Goal: Task Accomplishment & Management: Complete application form

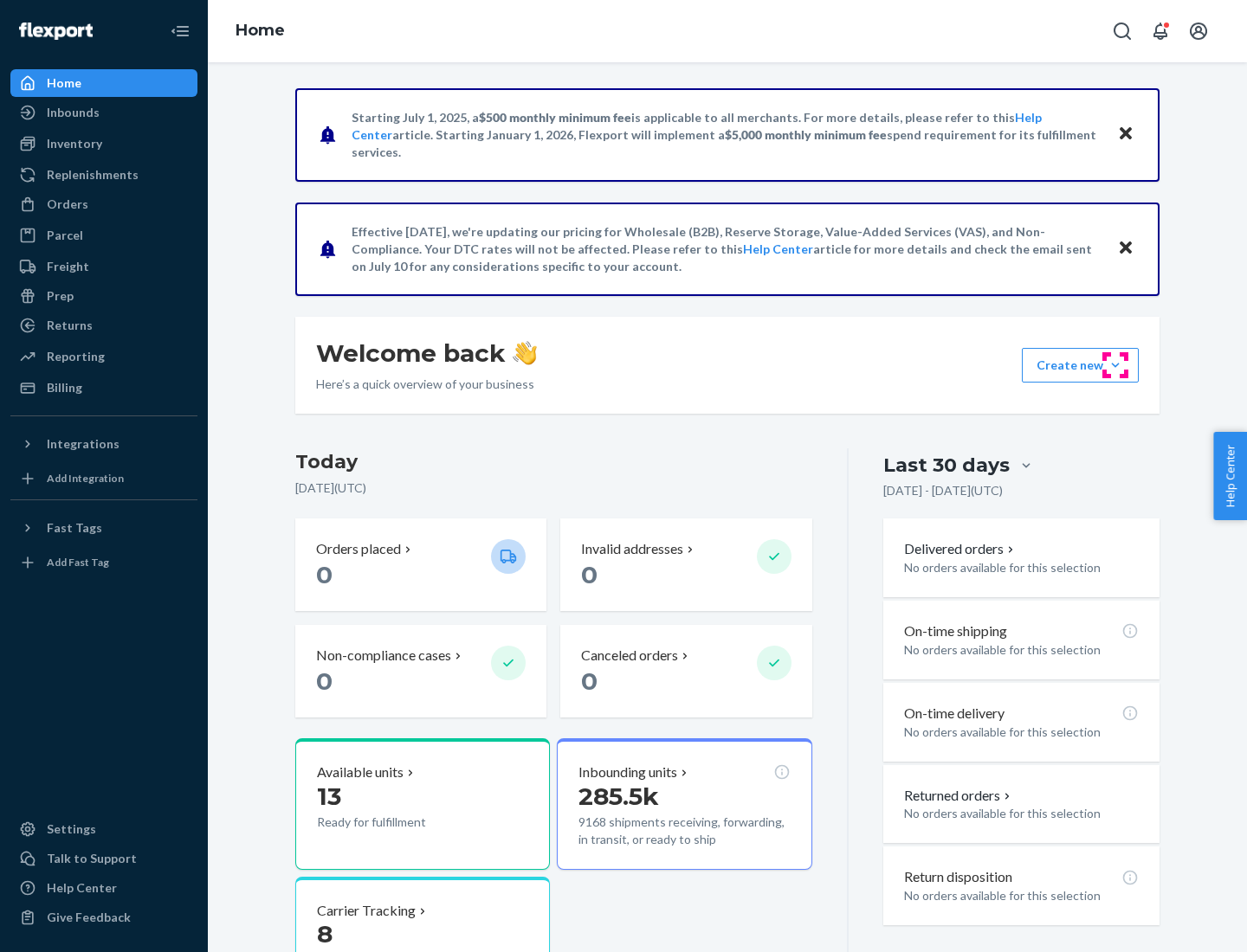
click at [1115, 365] on button "Create new Create new inbound Create new order Create new product" at bounding box center [1080, 365] width 117 height 34
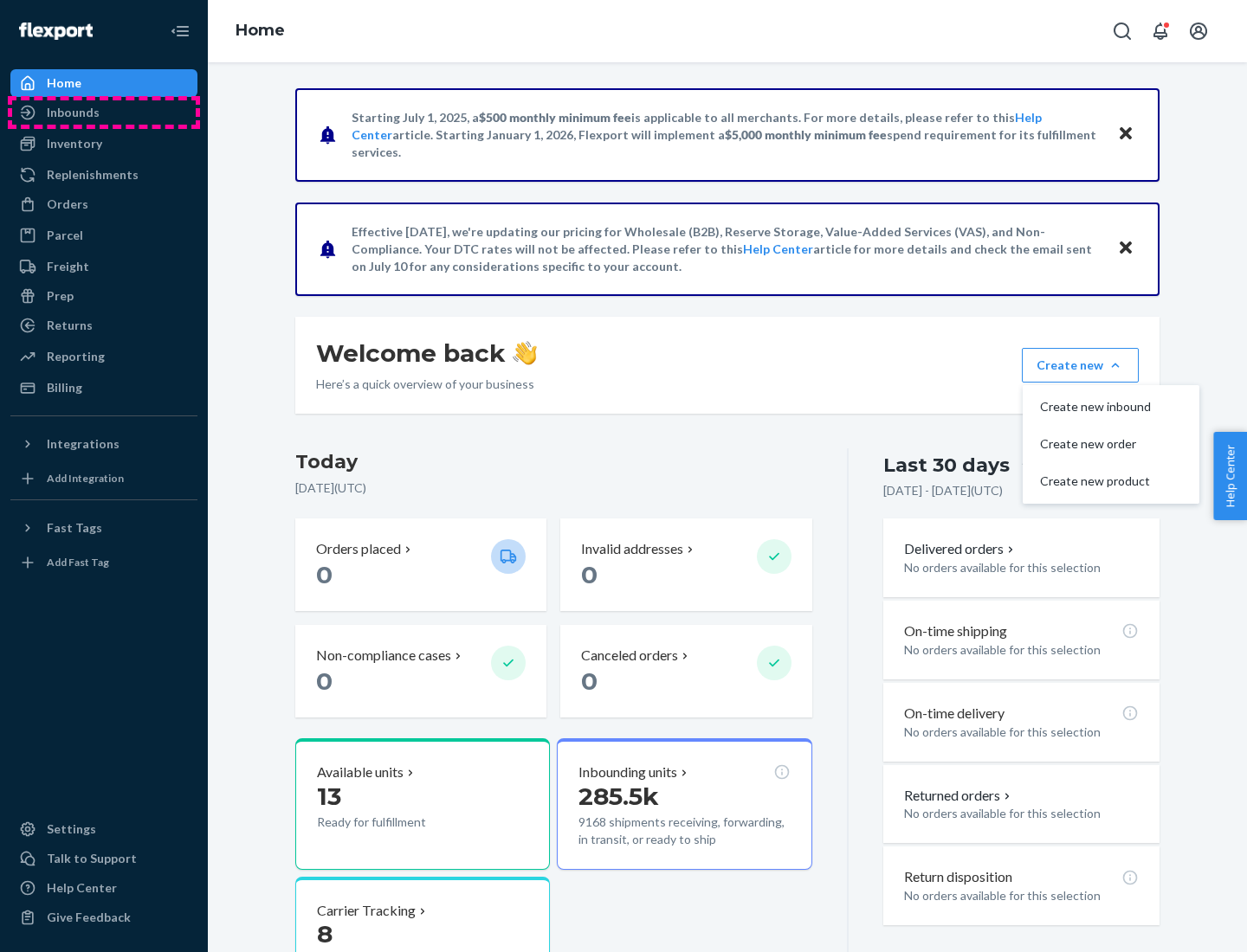
click at [104, 113] on div "Inbounds" at bounding box center [104, 113] width 183 height 25
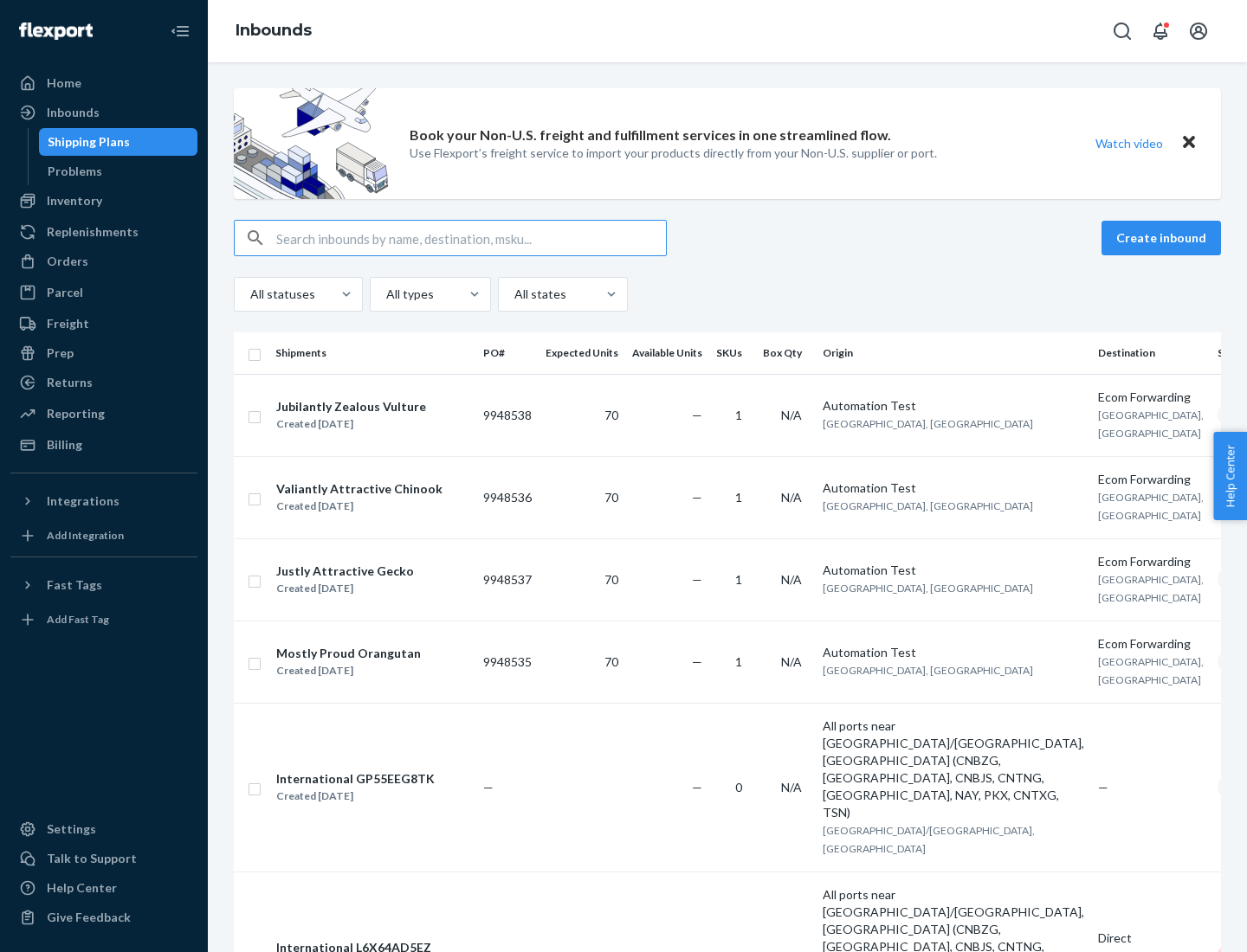
click at [1163, 238] on button "Create inbound" at bounding box center [1161, 238] width 120 height 34
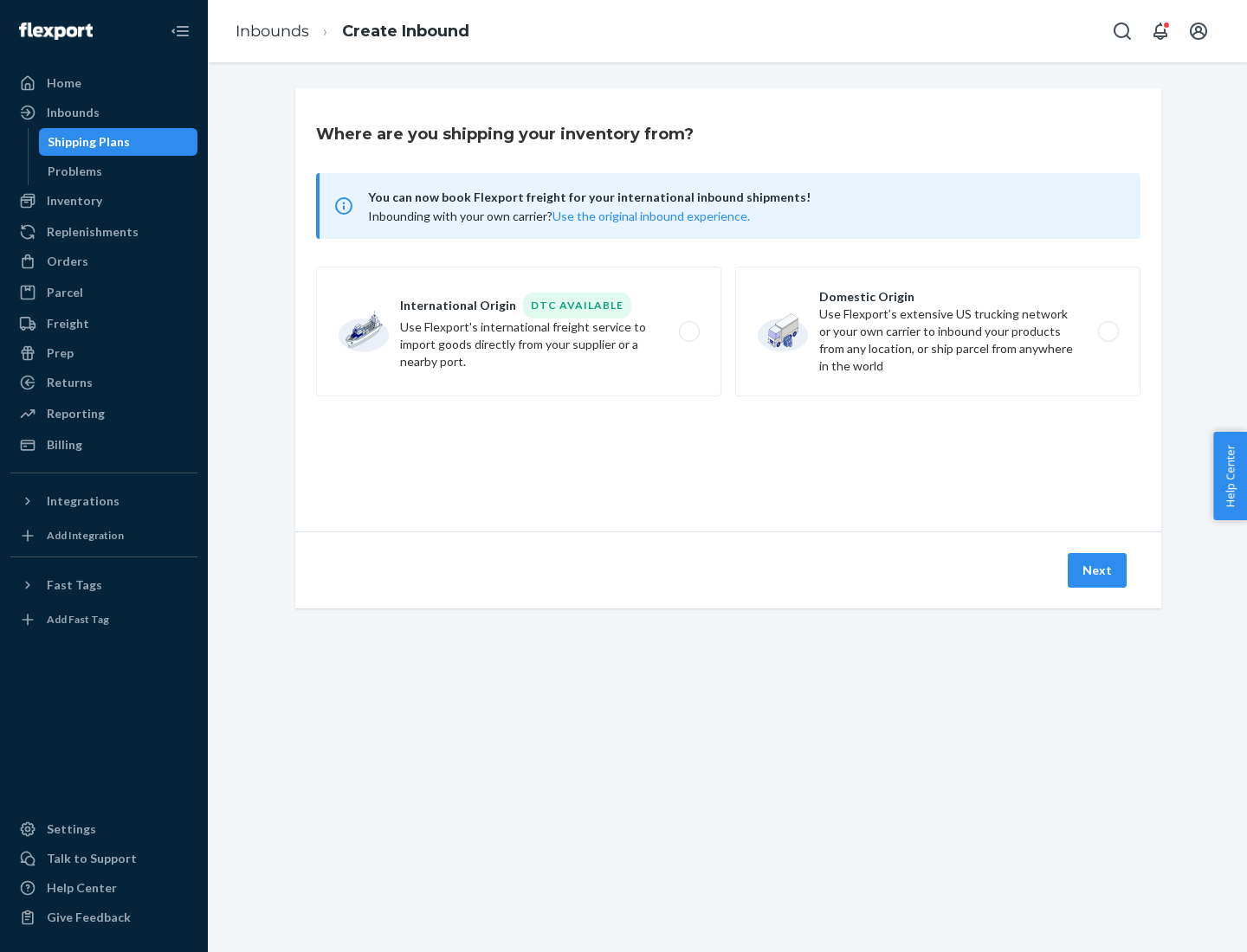
click at [938, 331] on label "Domestic Origin Use Flexport’s extensive US trucking network or your own carrie…" at bounding box center [938, 331] width 405 height 129
click at [1107, 331] on input "Domestic Origin Use Flexport’s extensive US trucking network or your own carrie…" at bounding box center [1112, 332] width 11 height 11
radio input "true"
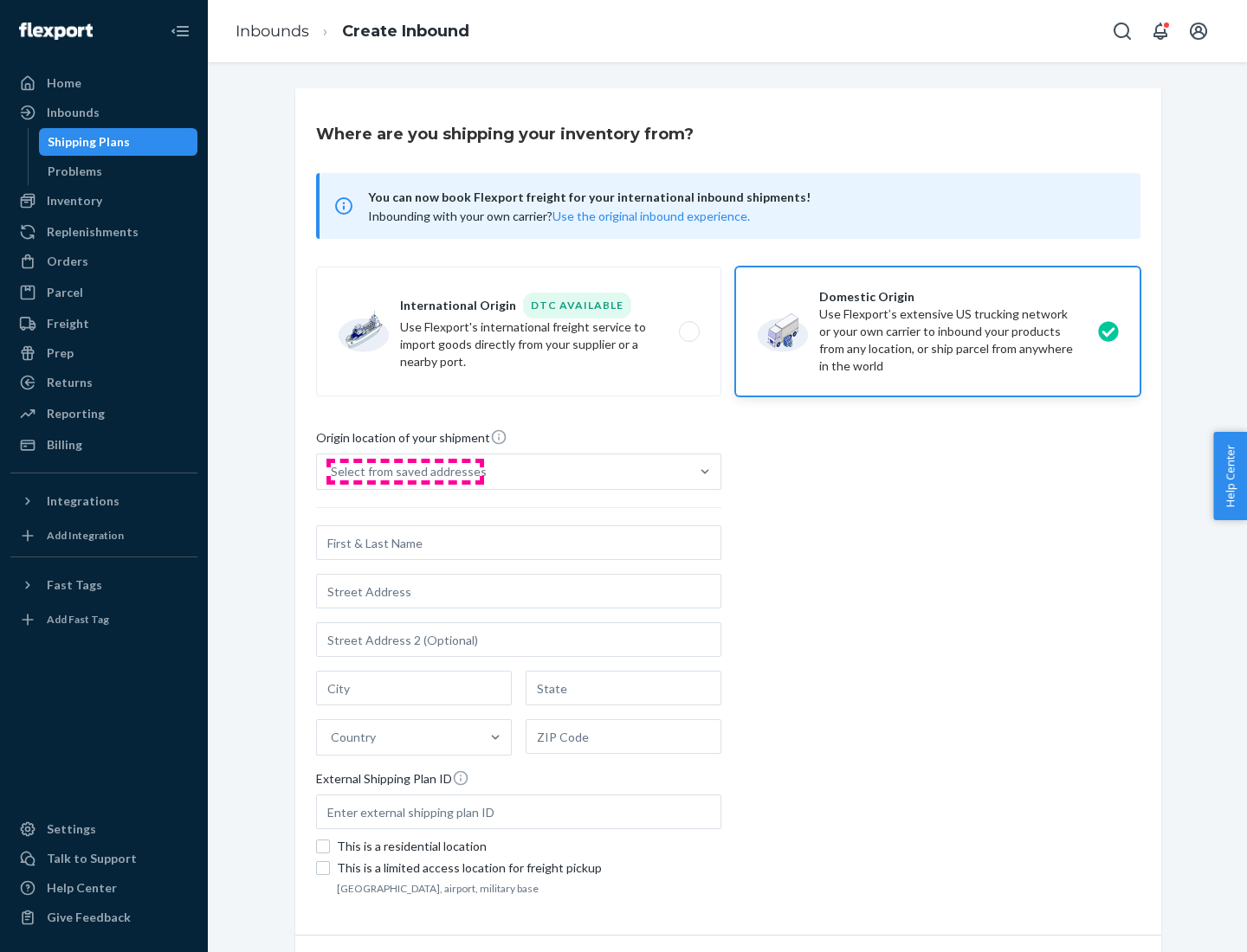
click at [404, 472] on div "Select from saved addresses" at bounding box center [409, 472] width 156 height 18
click at [332, 472] on input "Select from saved addresses" at bounding box center [332, 472] width 2 height 18
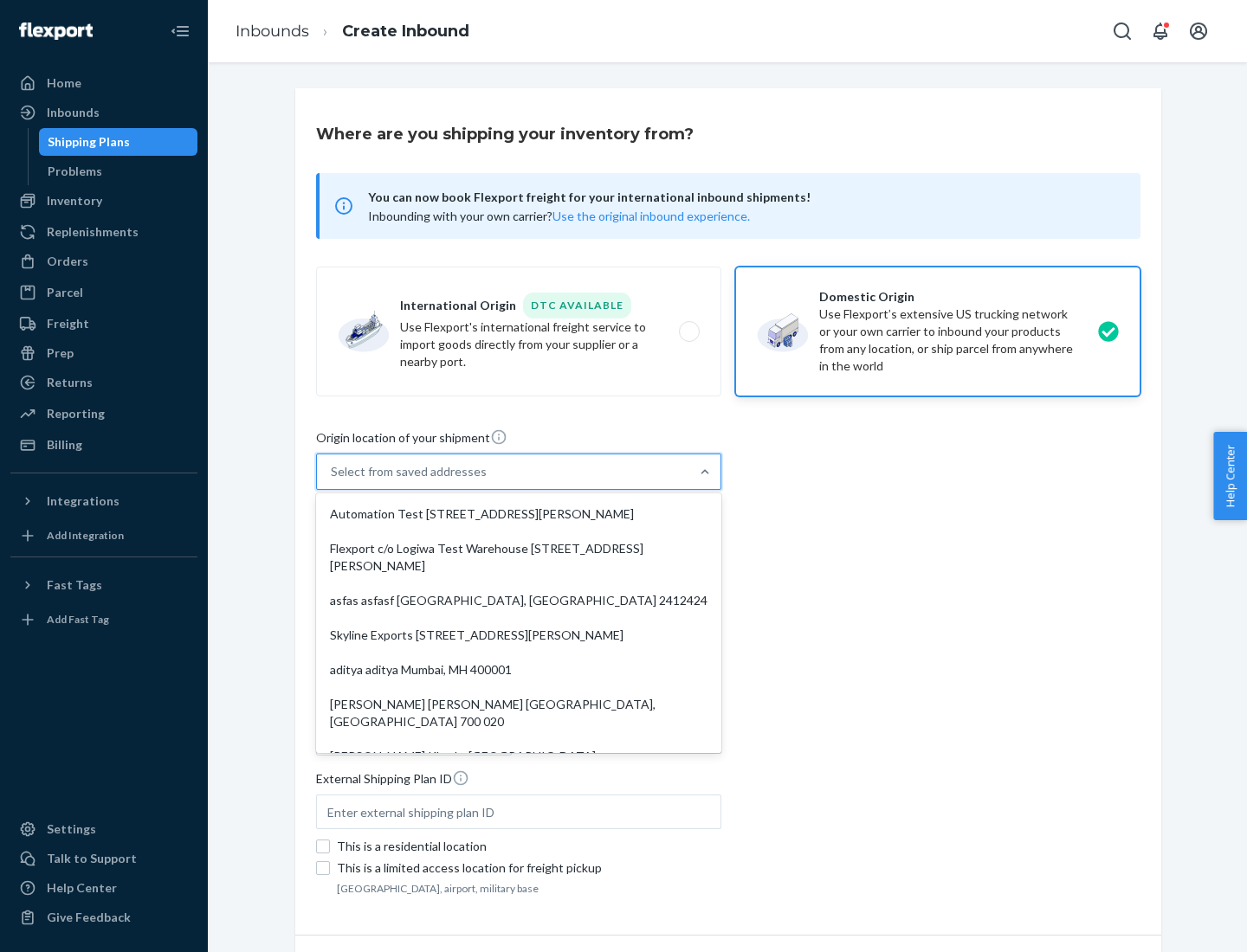
scroll to position [7, 0]
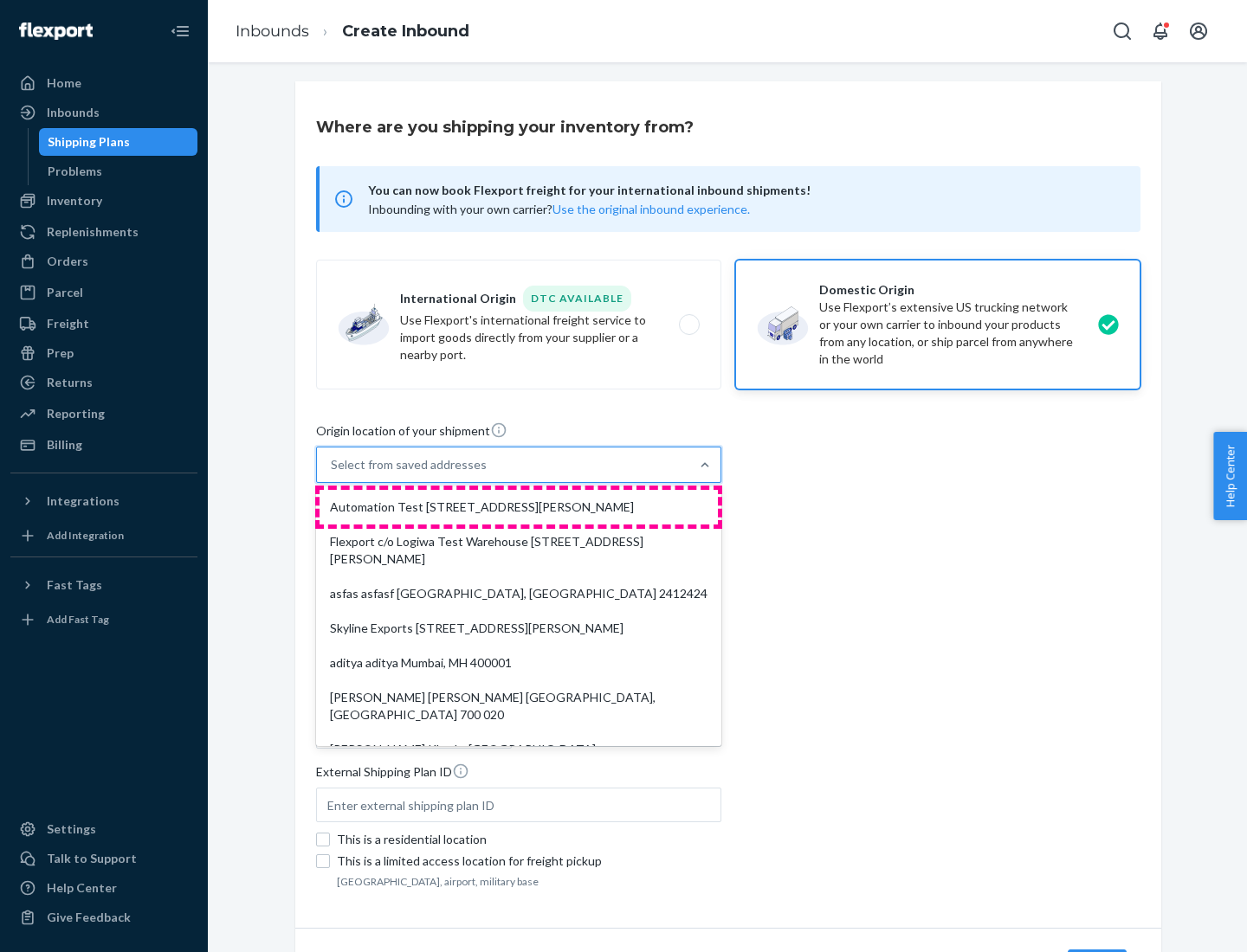
click at [519, 507] on div "Automation Test [STREET_ADDRESS][PERSON_NAME]" at bounding box center [519, 506] width 398 height 34
click at [332, 474] on input "option Automation Test [STREET_ADDRESS][PERSON_NAME]. 9 results available. Use …" at bounding box center [332, 465] width 2 height 18
type input "Automation Test"
type input "9th Floor"
type input "[GEOGRAPHIC_DATA]"
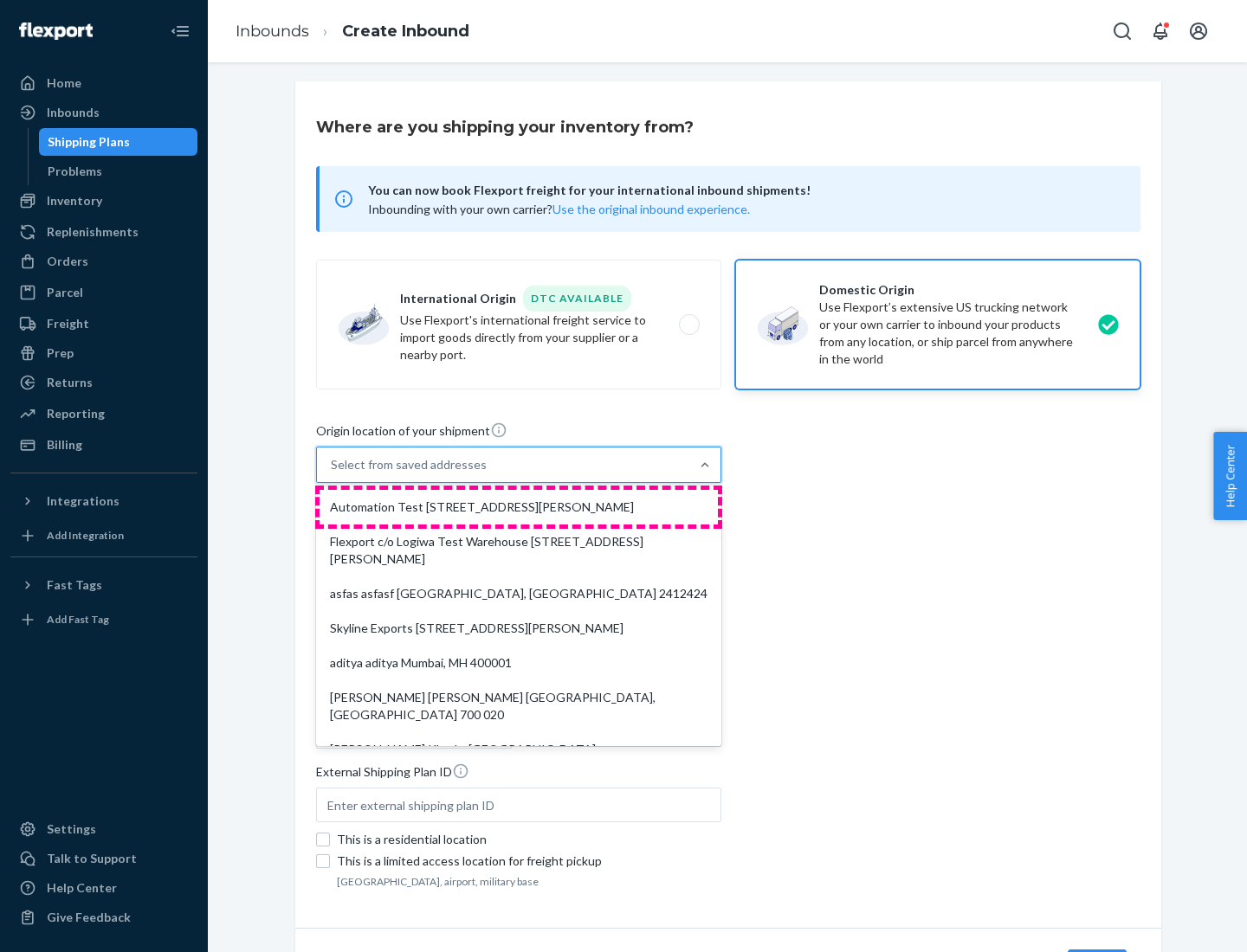
type input "CA"
type input "94104"
type input "[STREET_ADDRESS][PERSON_NAME]"
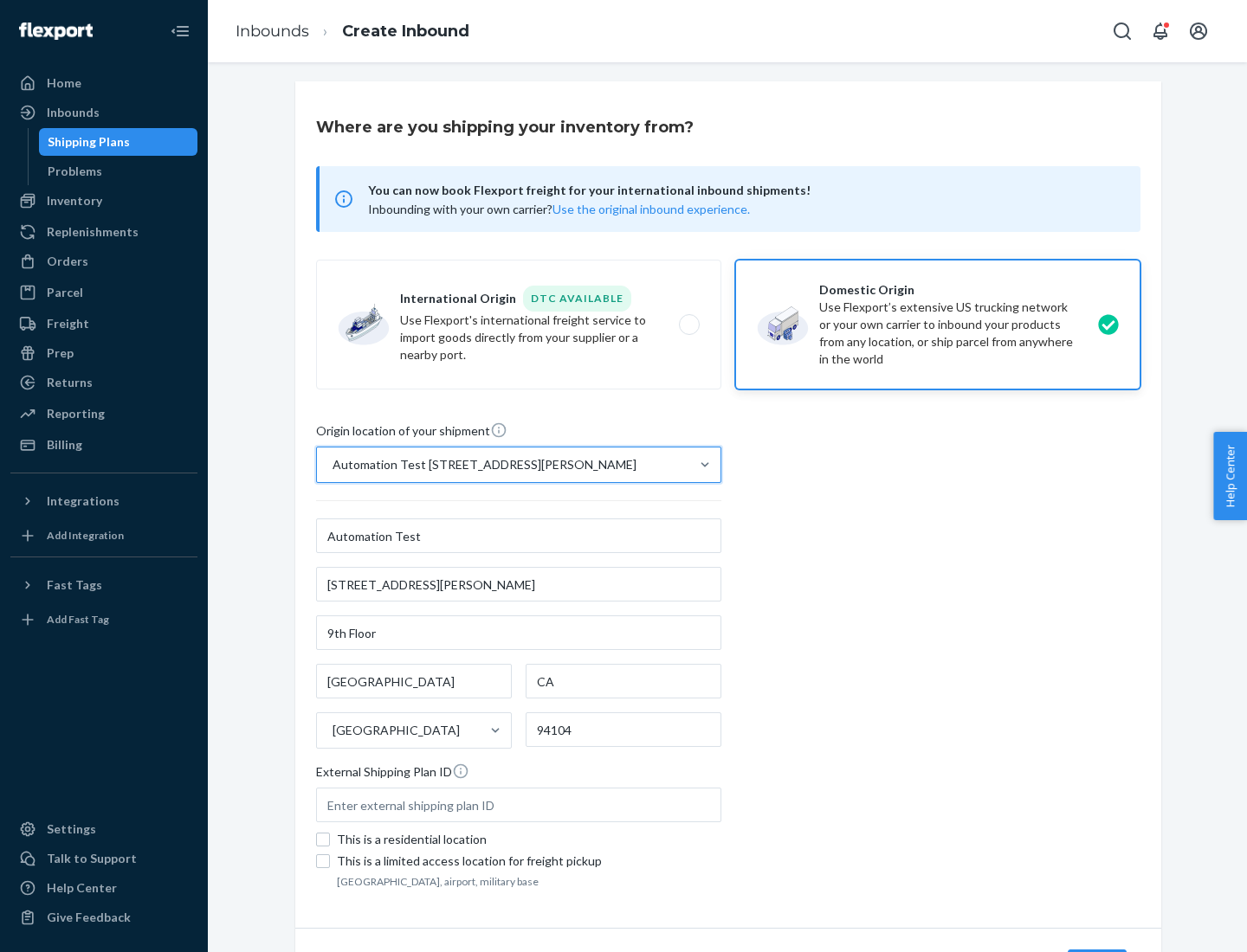
scroll to position [101, 0]
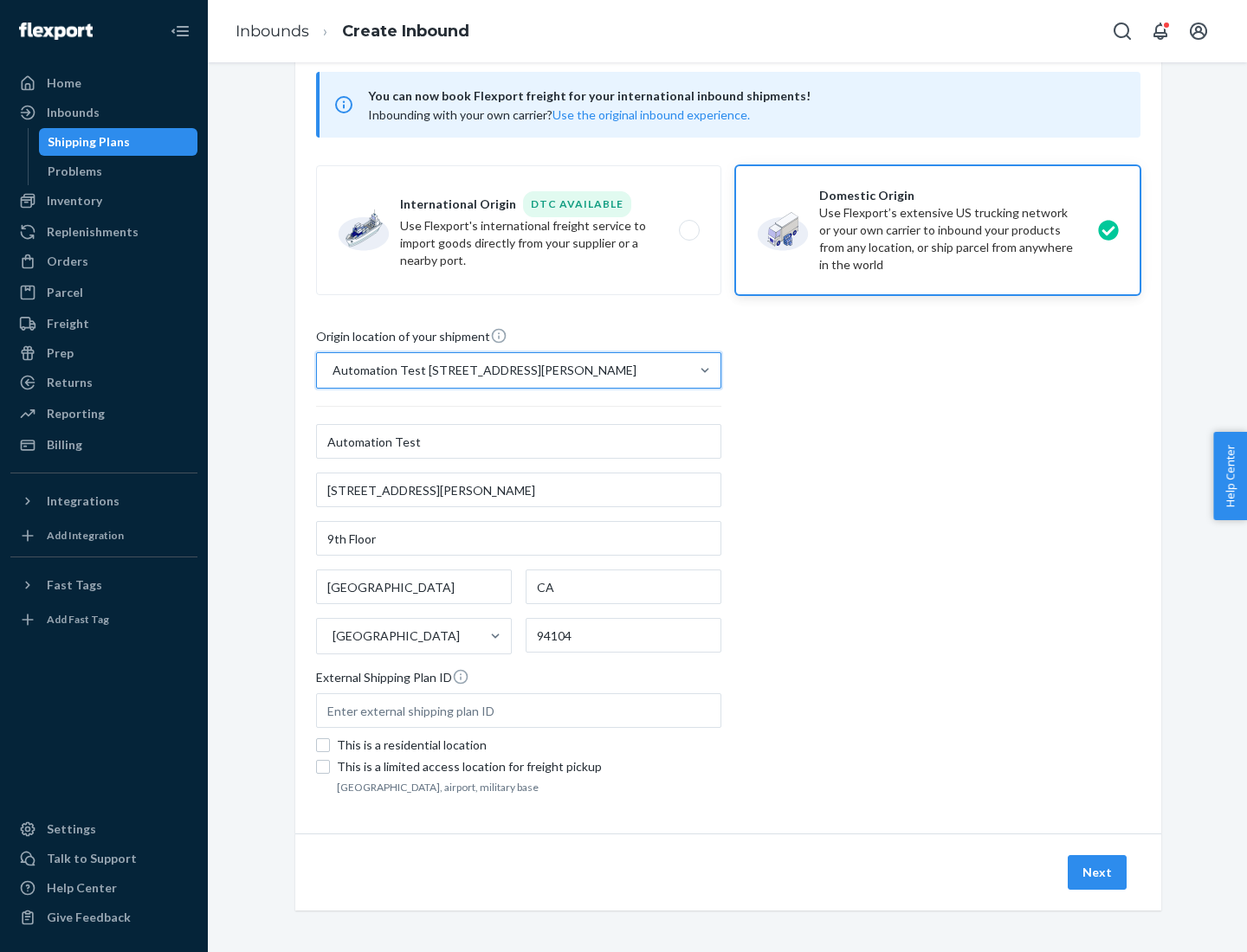
click at [1097, 873] on button "Next" at bounding box center [1096, 872] width 59 height 34
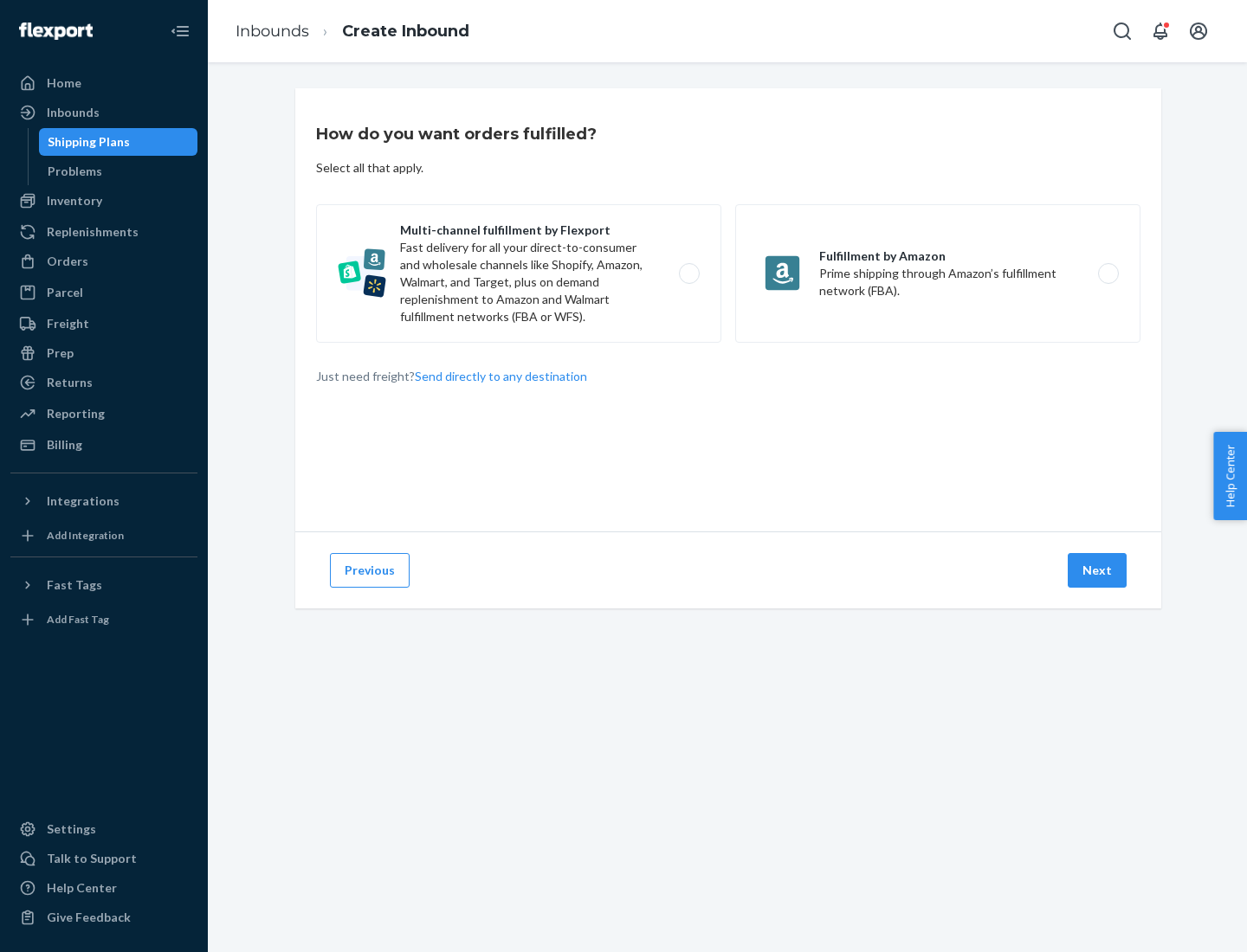
click at [519, 274] on label "Multi-channel fulfillment by Flexport Fast delivery for all your direct-to-cons…" at bounding box center [519, 273] width 405 height 138
click at [688, 274] on input "Multi-channel fulfillment by Flexport Fast delivery for all your direct-to-cons…" at bounding box center [693, 274] width 11 height 11
radio input "true"
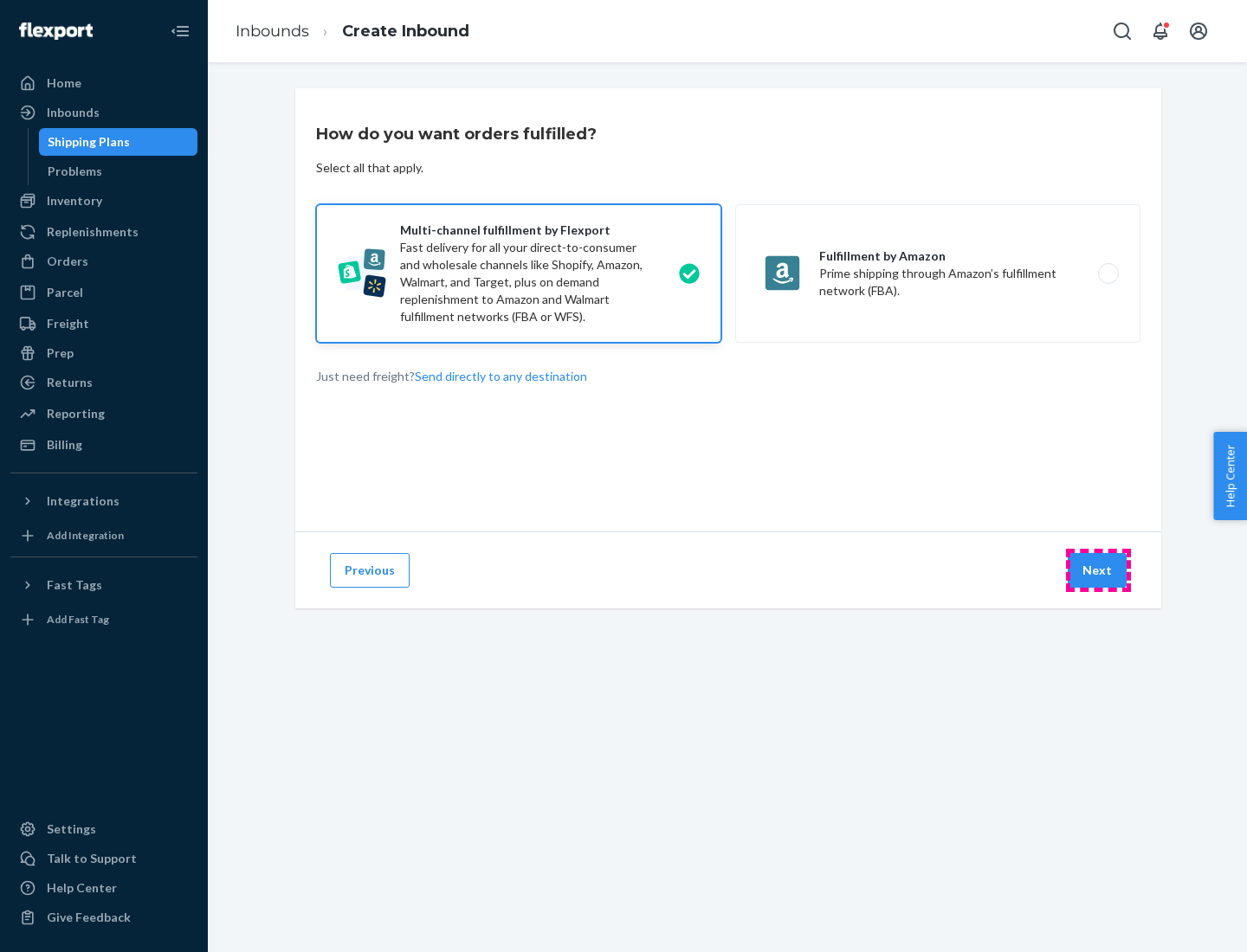
click at [1097, 571] on button "Next" at bounding box center [1096, 570] width 59 height 34
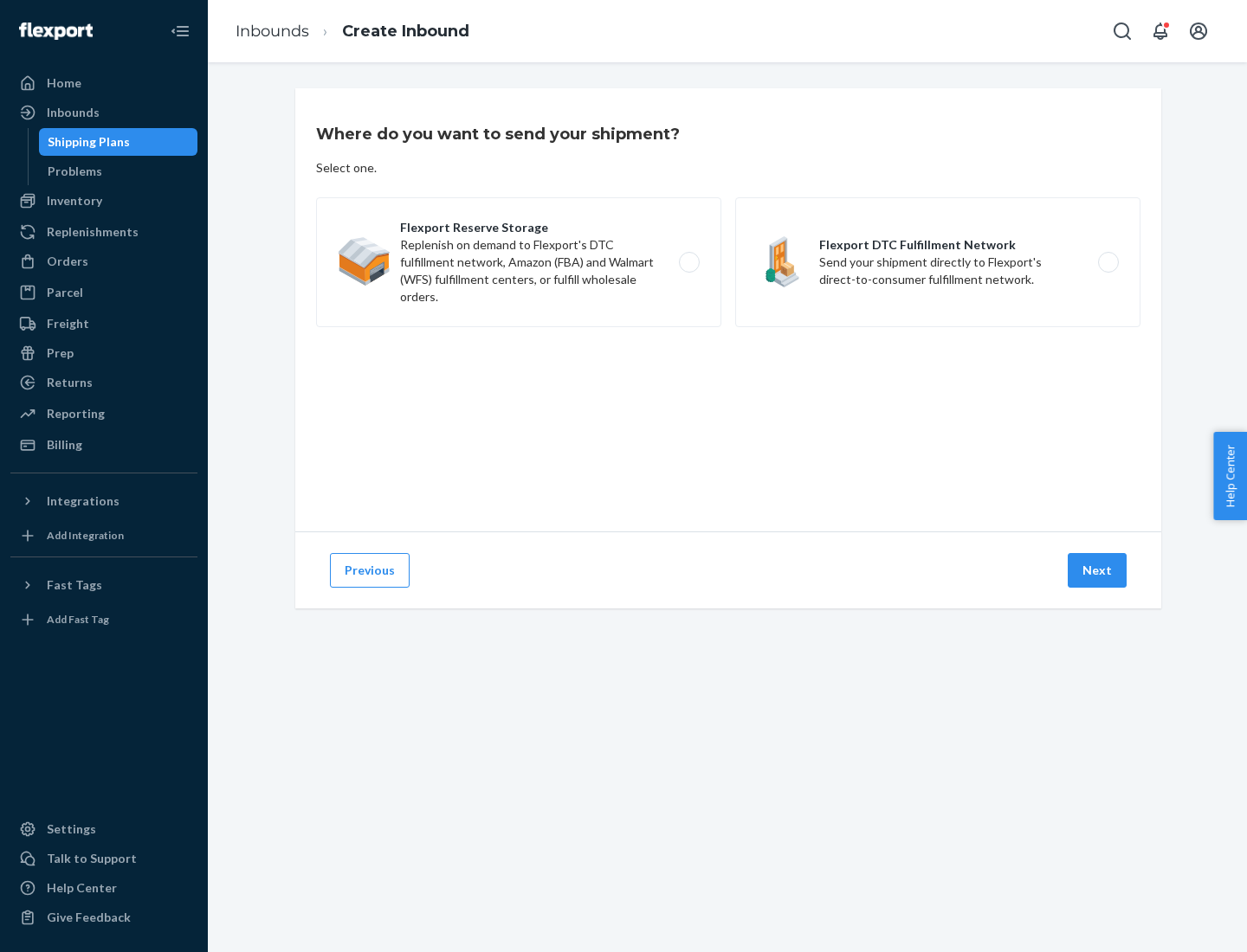
click at [938, 262] on label "Flexport DTC Fulfillment Network Send your shipment directly to Flexport's dire…" at bounding box center [938, 262] width 405 height 129
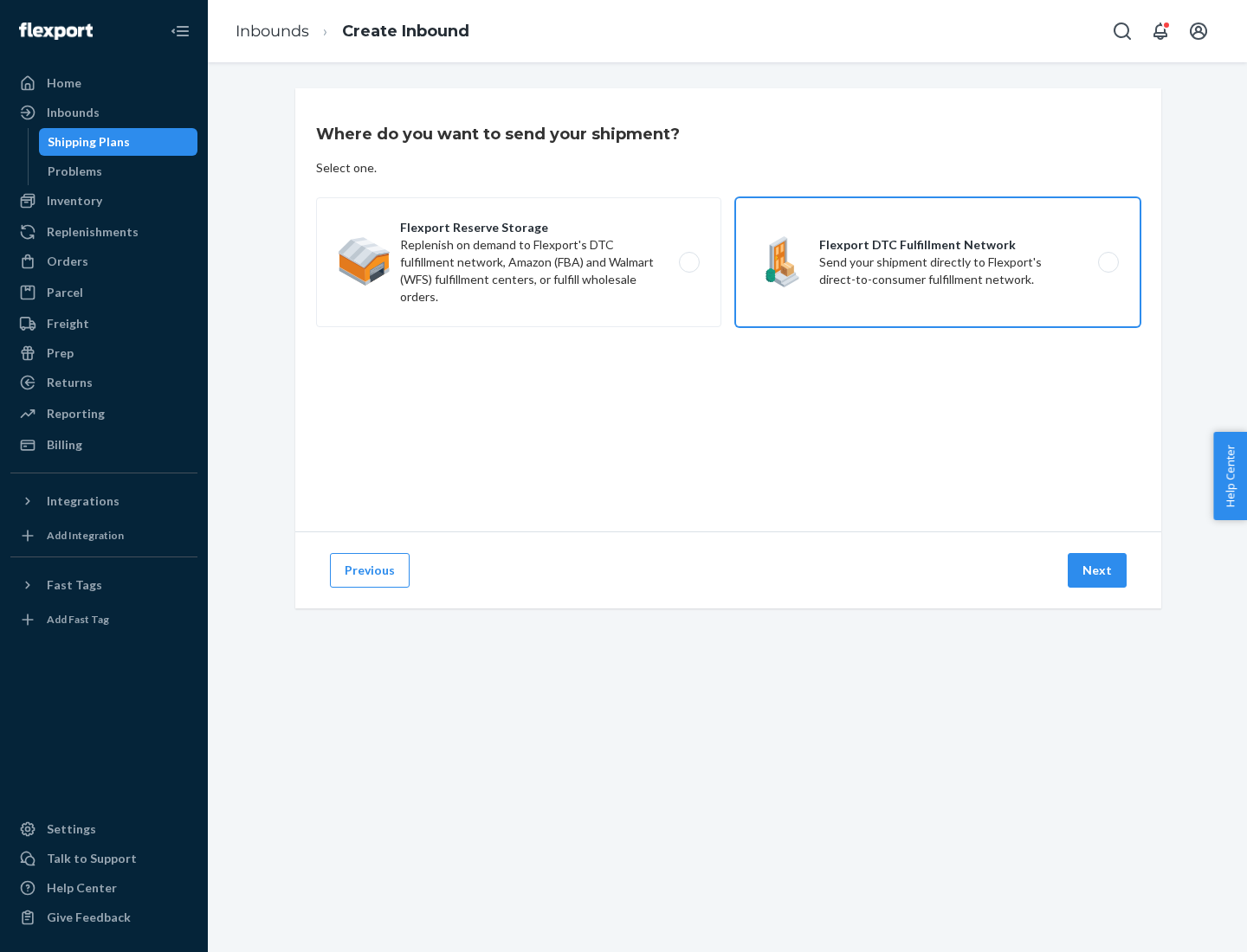
click at [1107, 262] on input "Flexport DTC Fulfillment Network Send your shipment directly to Flexport's dire…" at bounding box center [1112, 262] width 11 height 11
radio input "true"
click at [1097, 571] on button "Next" at bounding box center [1096, 570] width 59 height 34
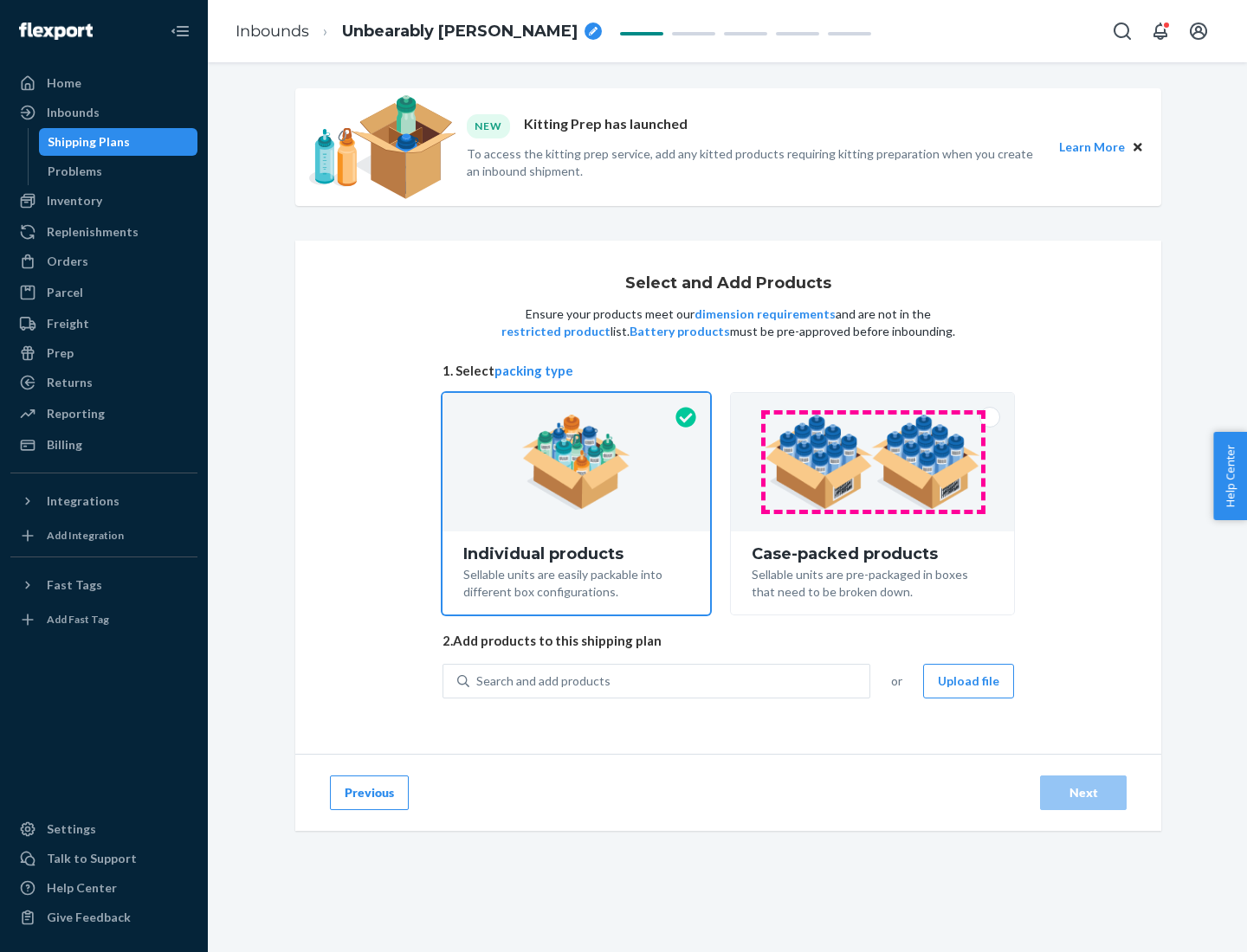
click at [873, 462] on img at bounding box center [872, 462] width 216 height 95
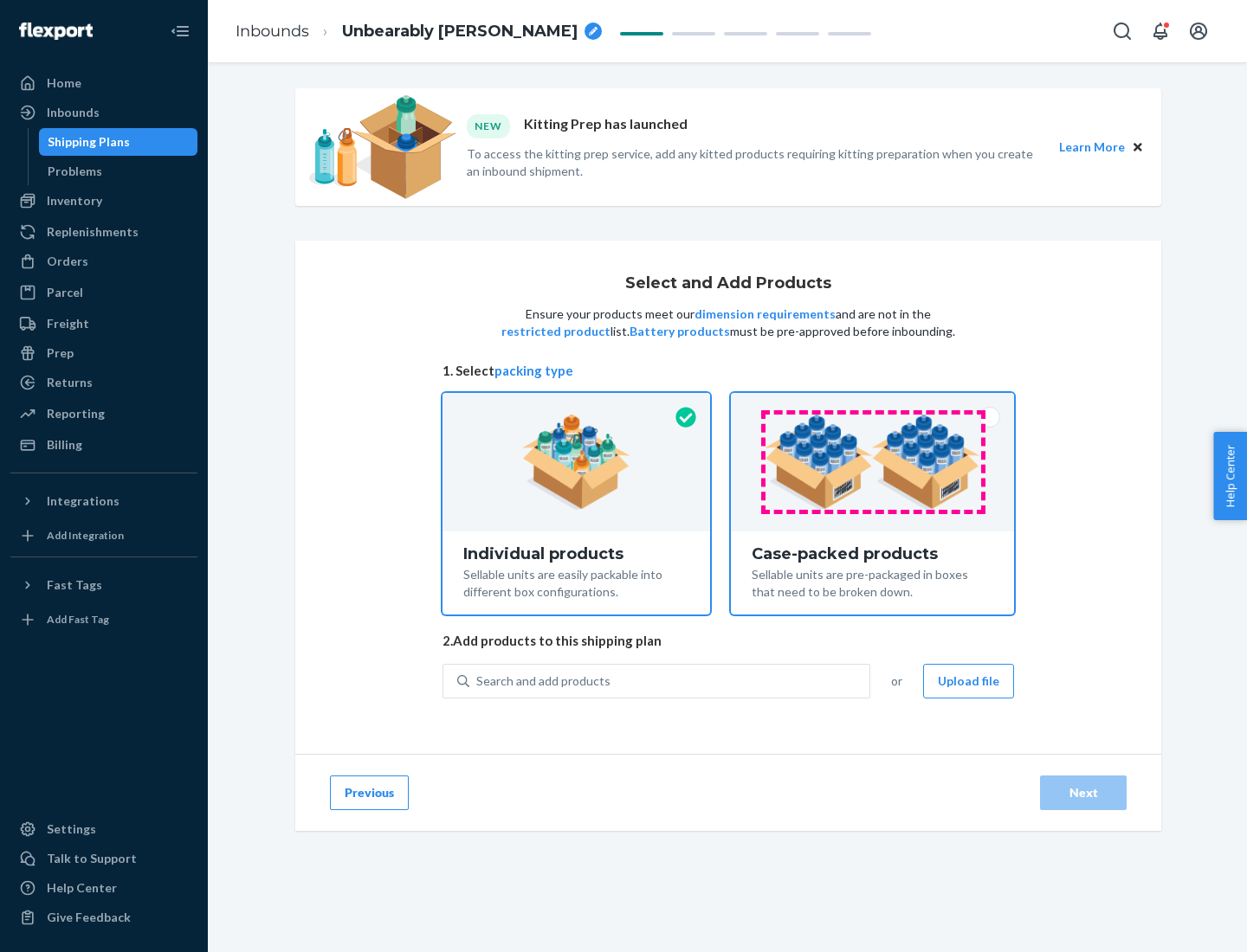
click at [873, 404] on input "Case-packed products Sellable units are pre-packaged in boxes that need to be b…" at bounding box center [872, 398] width 11 height 11
radio input "true"
radio input "false"
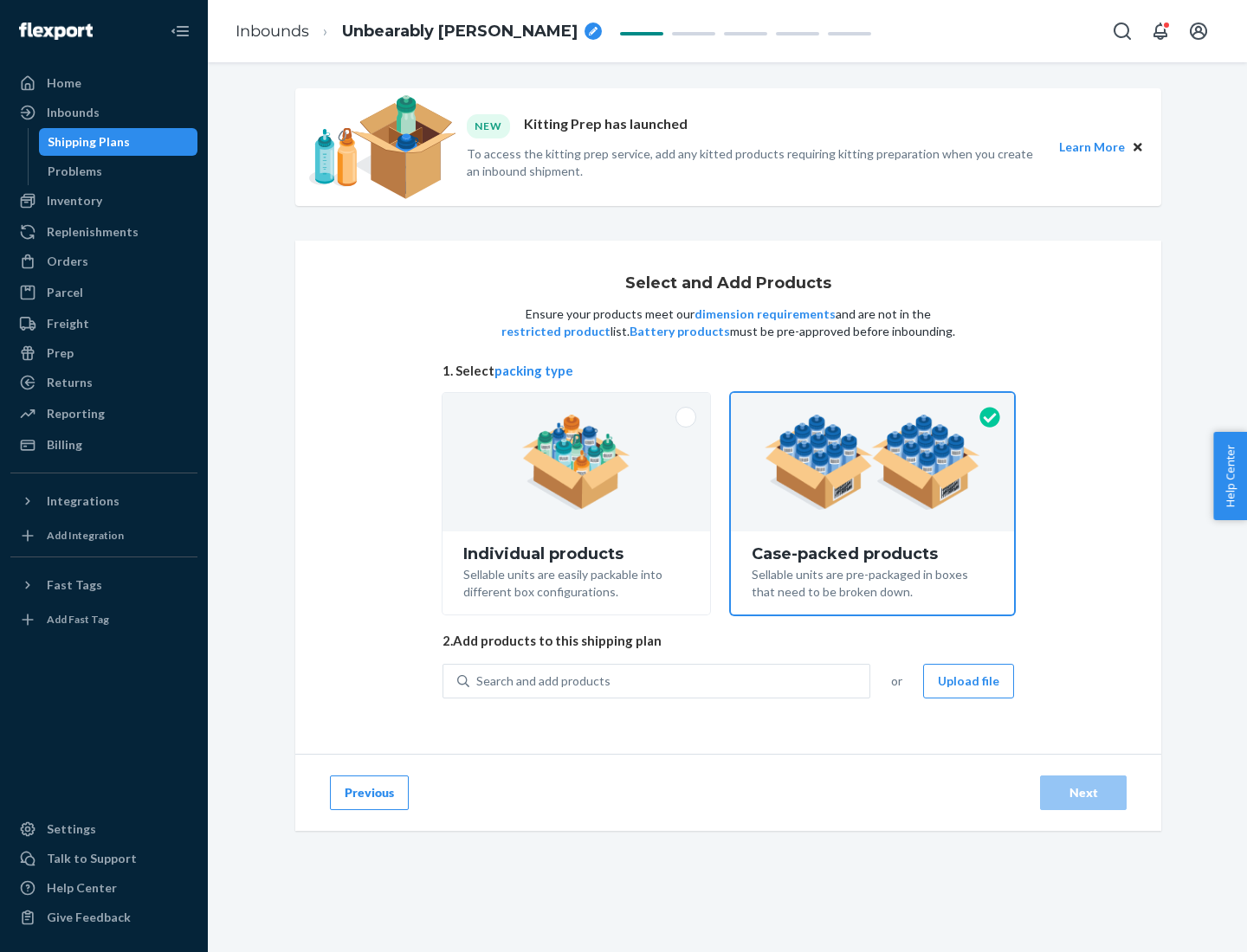
click at [670, 681] on div "Search and add products" at bounding box center [669, 681] width 400 height 31
click at [478, 681] on input "Search and add products" at bounding box center [477, 682] width 2 height 18
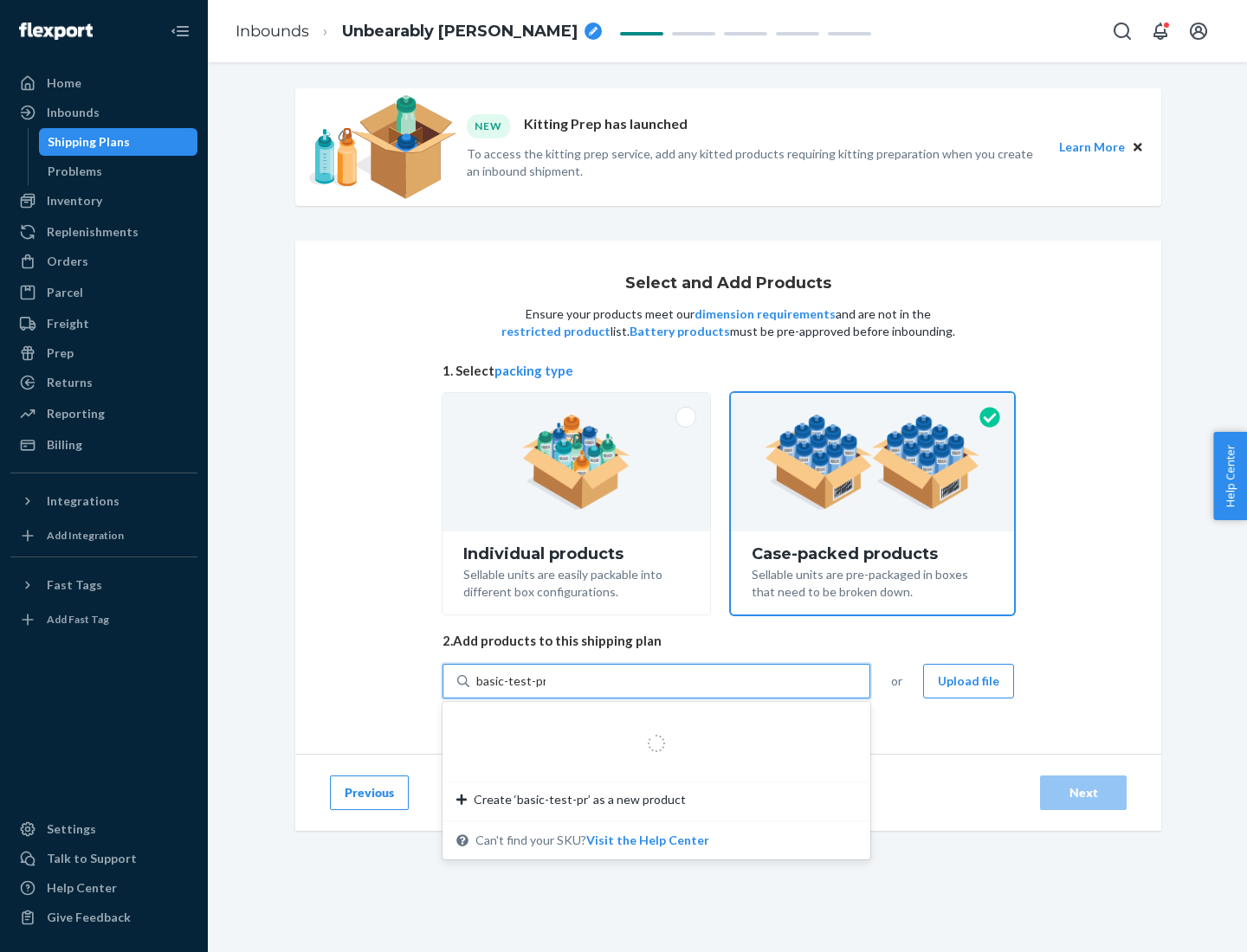
type input "basic-test-product-1"
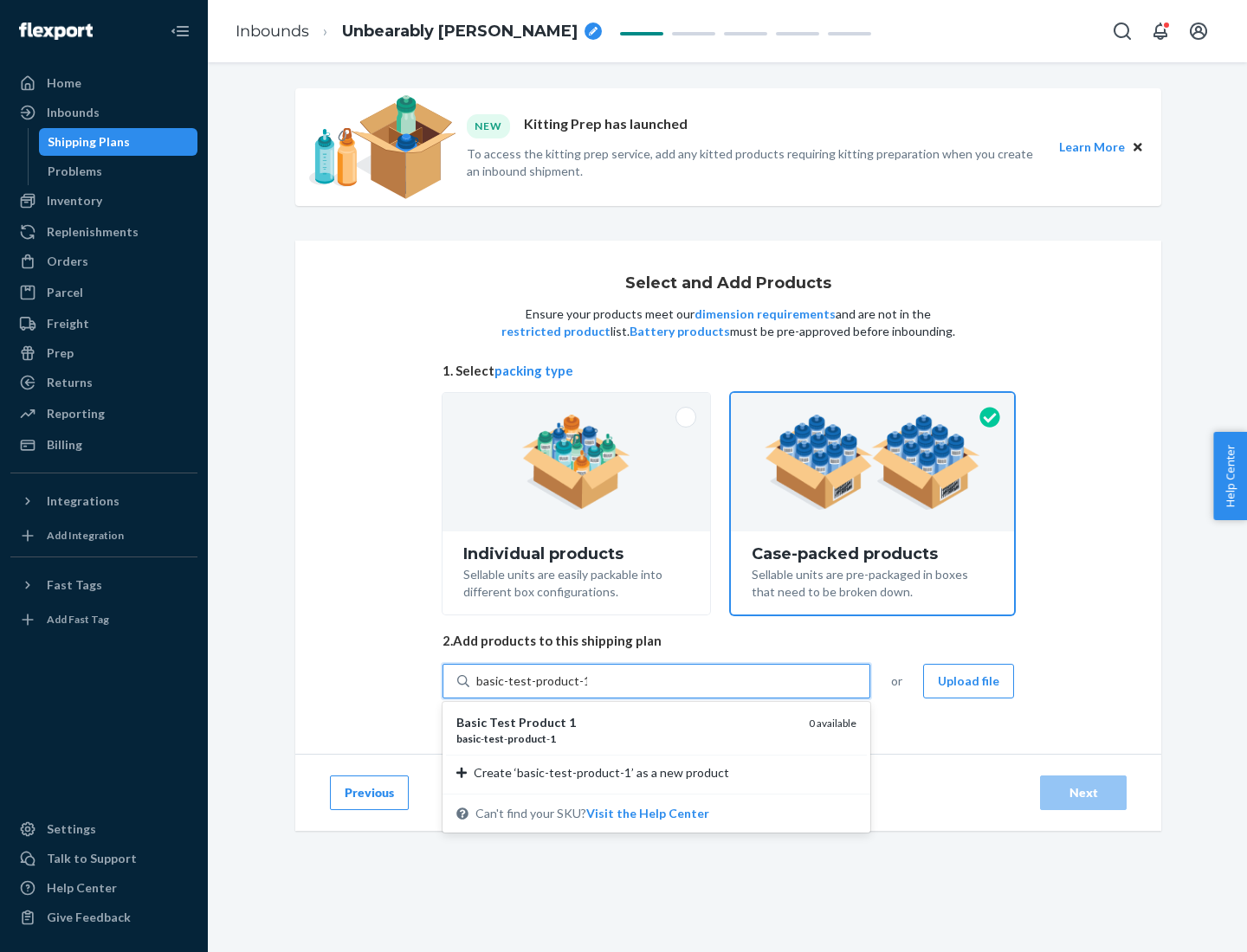
click at [626, 739] on div "basic - test - product - 1" at bounding box center [625, 739] width 338 height 15
click at [587, 690] on input "basic-test-product-1" at bounding box center [532, 682] width 111 height 18
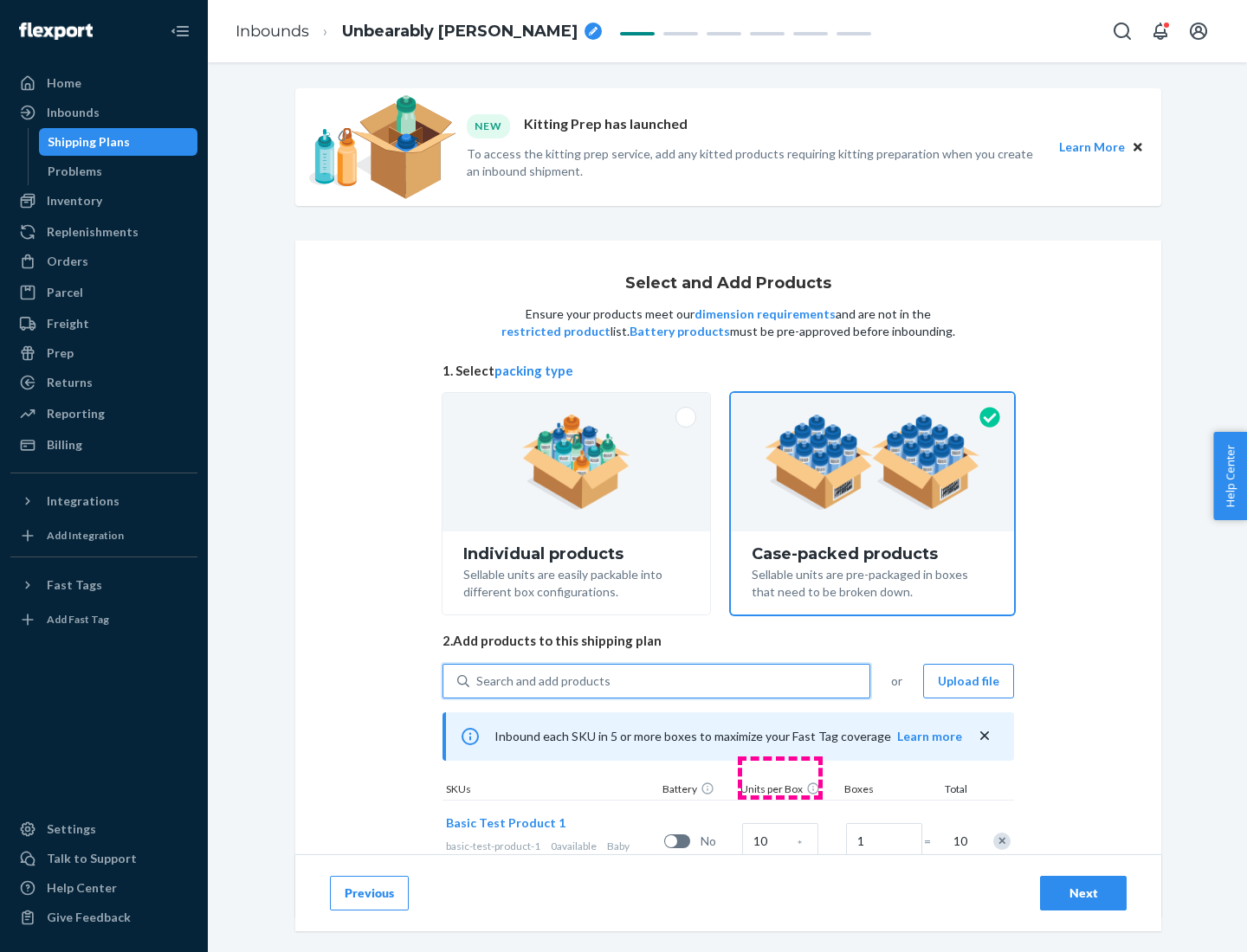
scroll to position [63, 0]
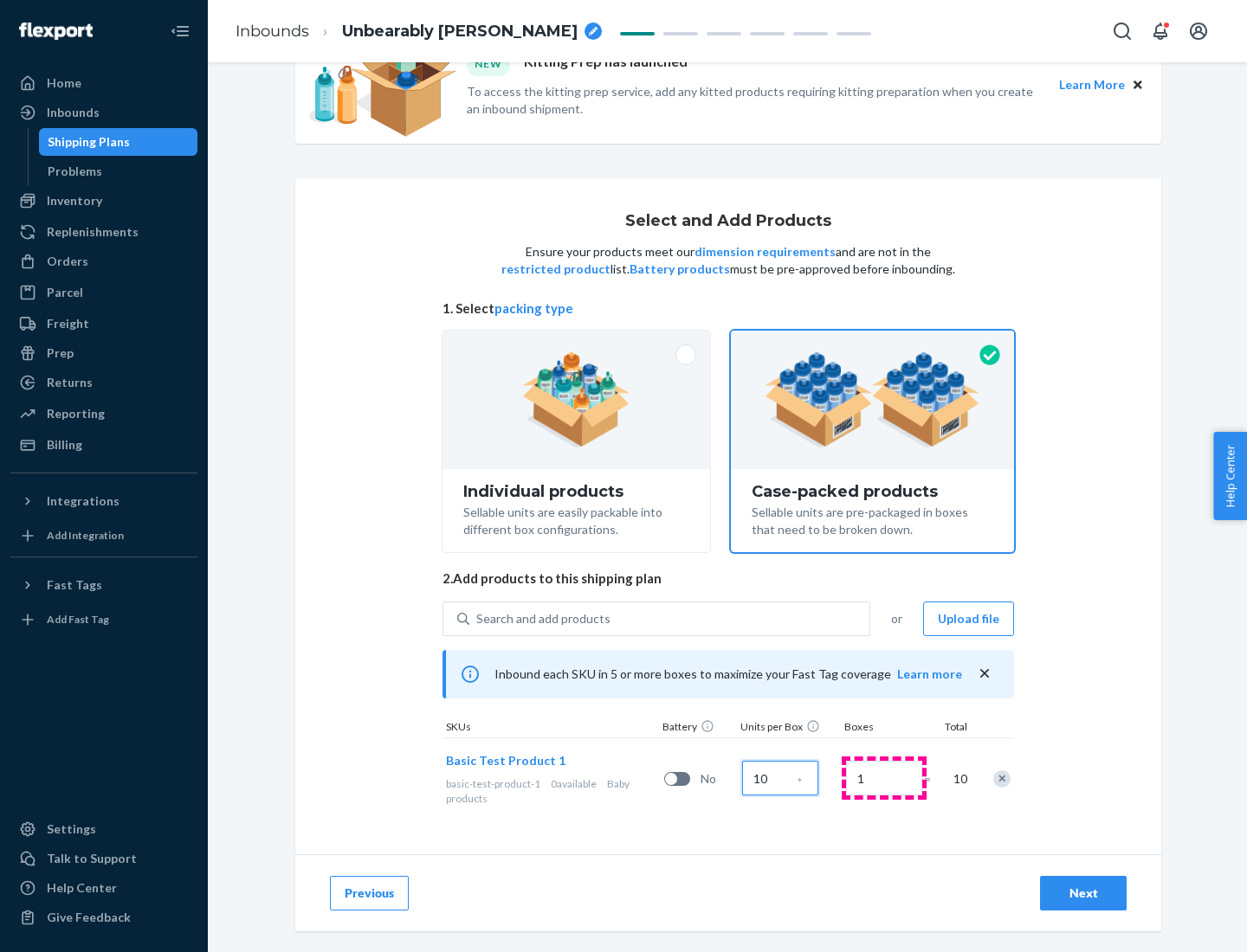
type input "10"
type input "7"
click at [1083, 893] on div "Next" at bounding box center [1082, 894] width 57 height 18
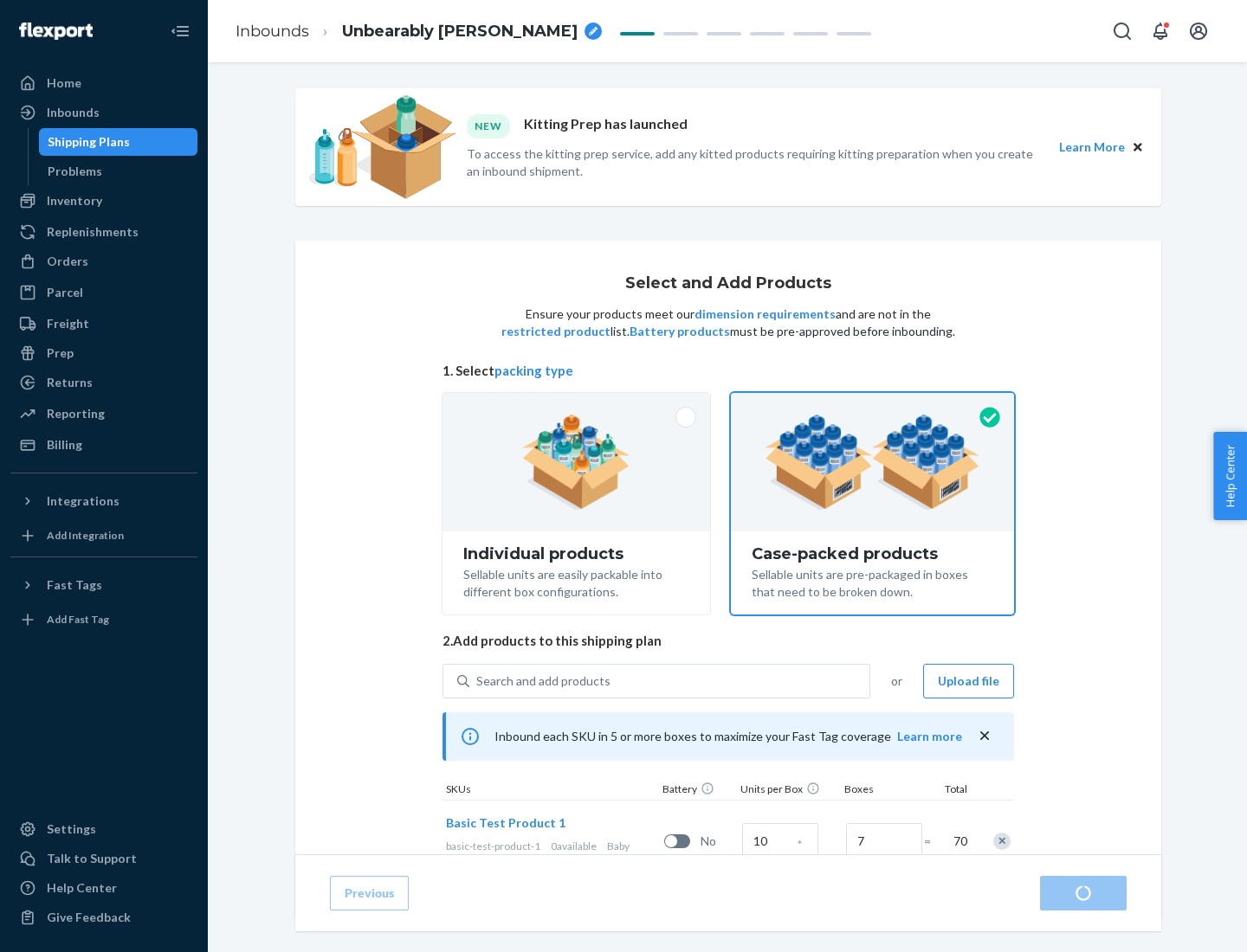
radio input "true"
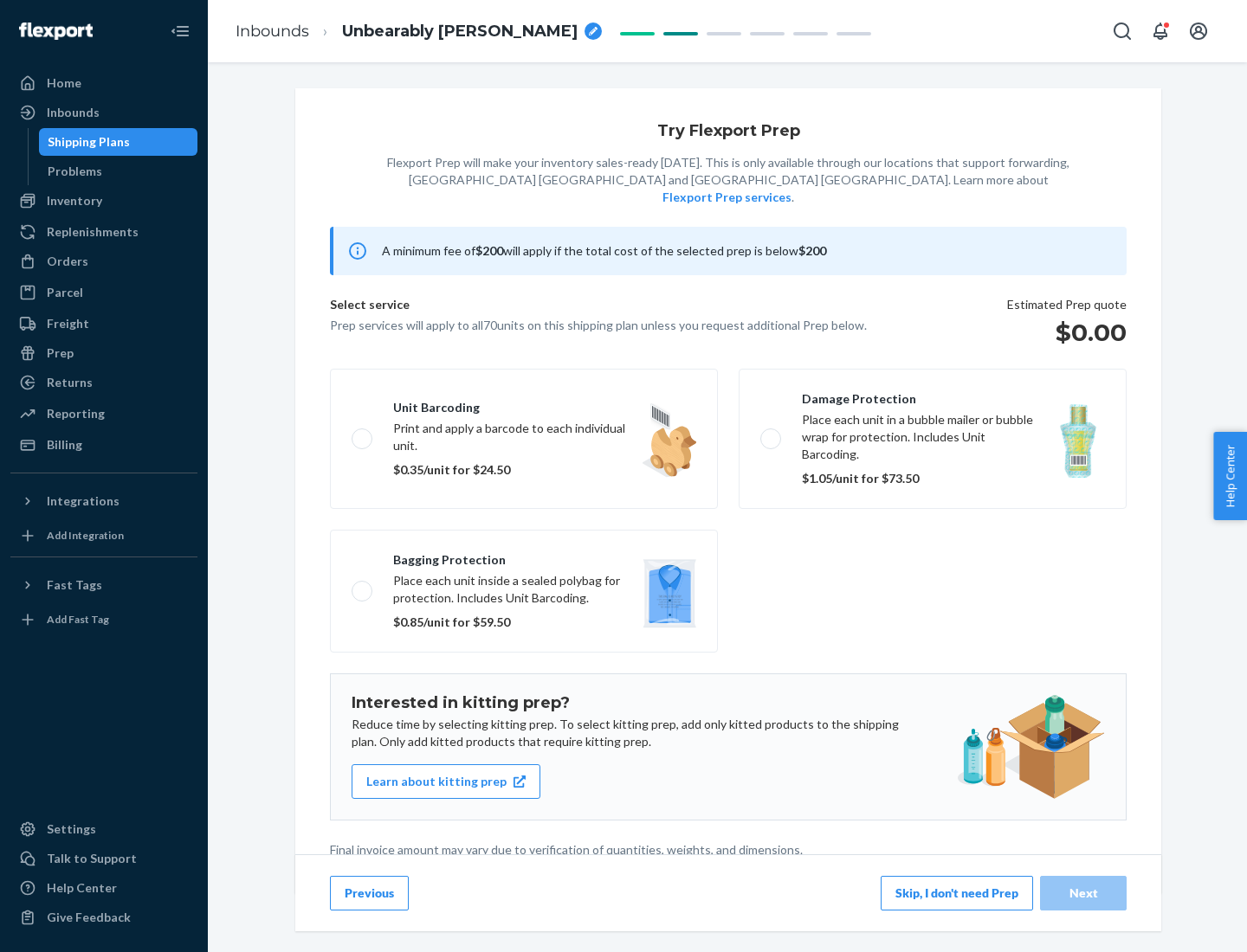
scroll to position [4, 0]
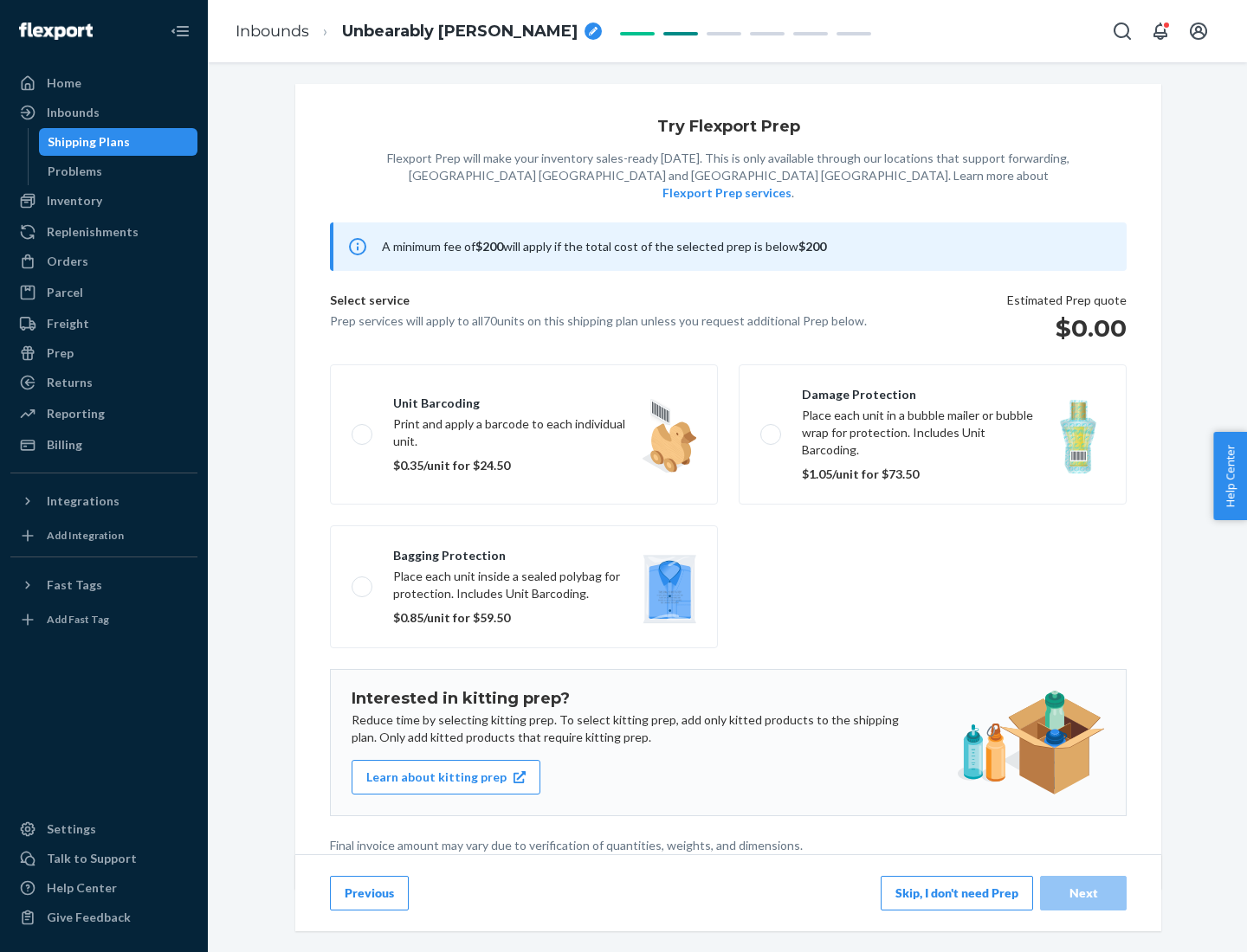
click at [524, 551] on label "Bagging protection Place each unit inside a sealed polybag for protection. Incl…" at bounding box center [524, 587] width 387 height 123
click at [363, 581] on input "Bagging protection Place each unit inside a sealed polybag for protection. Incl…" at bounding box center [357, 587] width 11 height 11
checkbox input "true"
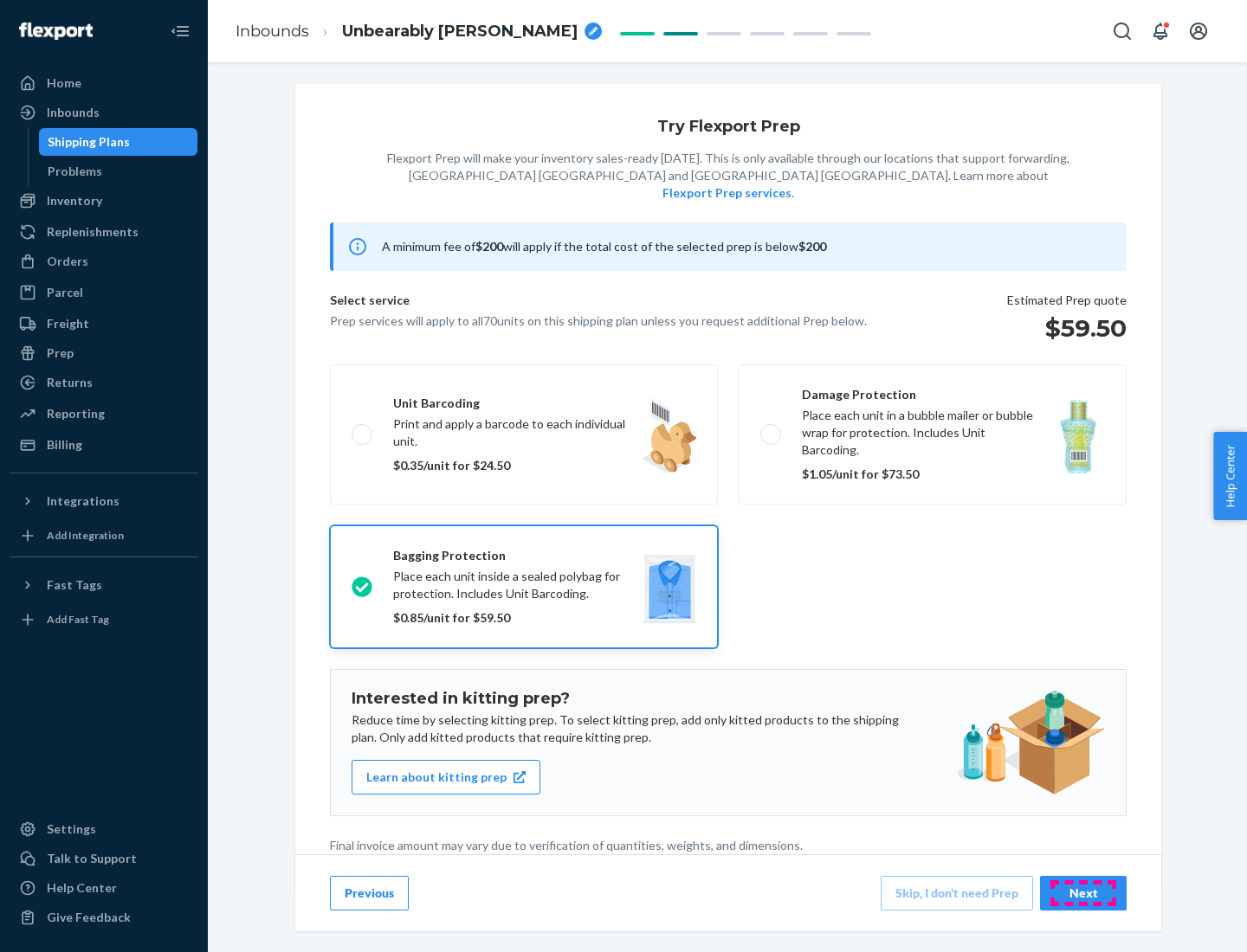
click at [1083, 892] on div "Next" at bounding box center [1082, 894] width 57 height 18
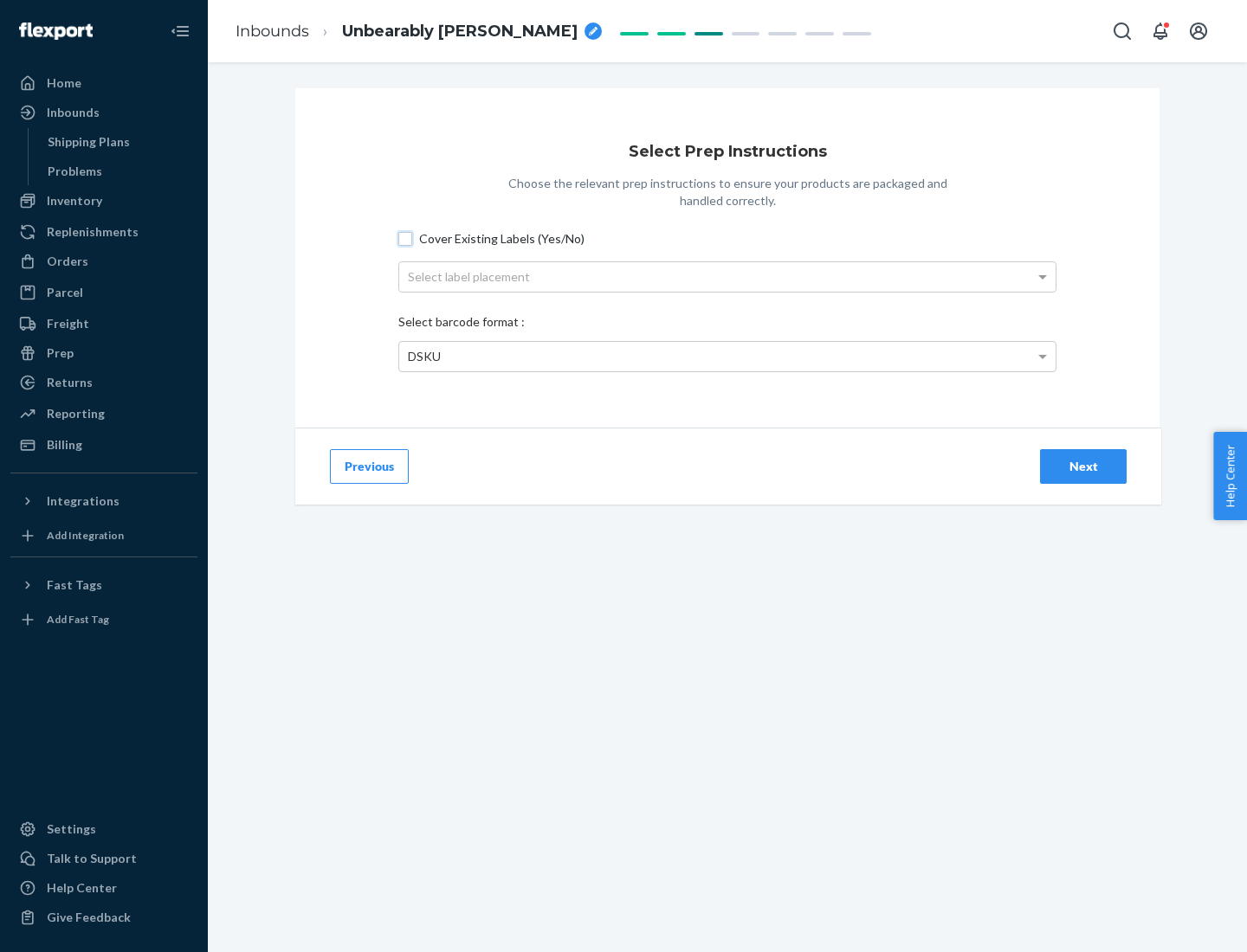
click at [405, 238] on input "Cover Existing Labels (Yes/No)" at bounding box center [405, 239] width 14 height 14
checkbox input "true"
click at [727, 277] on div "Select label placement" at bounding box center [727, 277] width 656 height 29
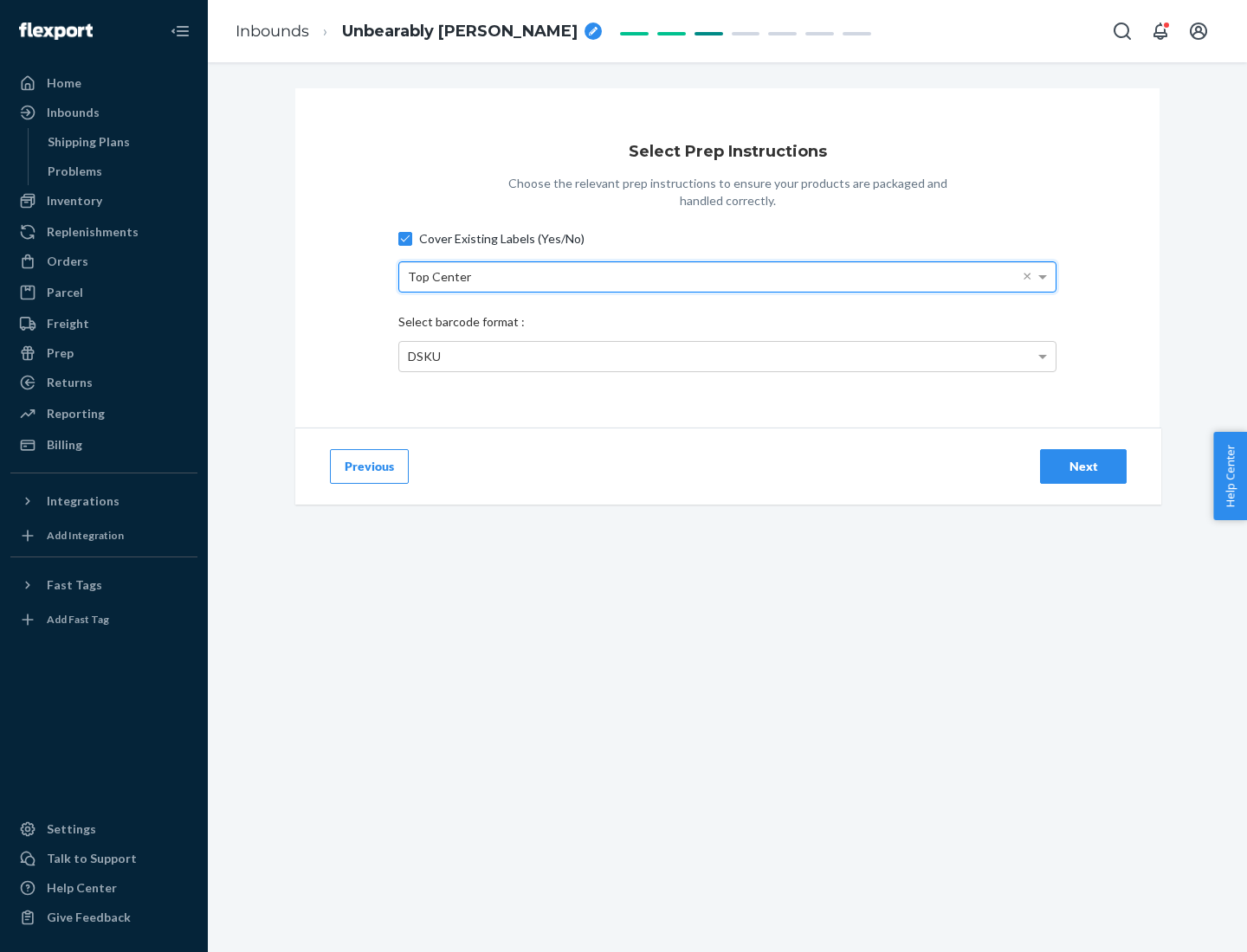
click at [727, 356] on div "DSKU" at bounding box center [727, 356] width 656 height 29
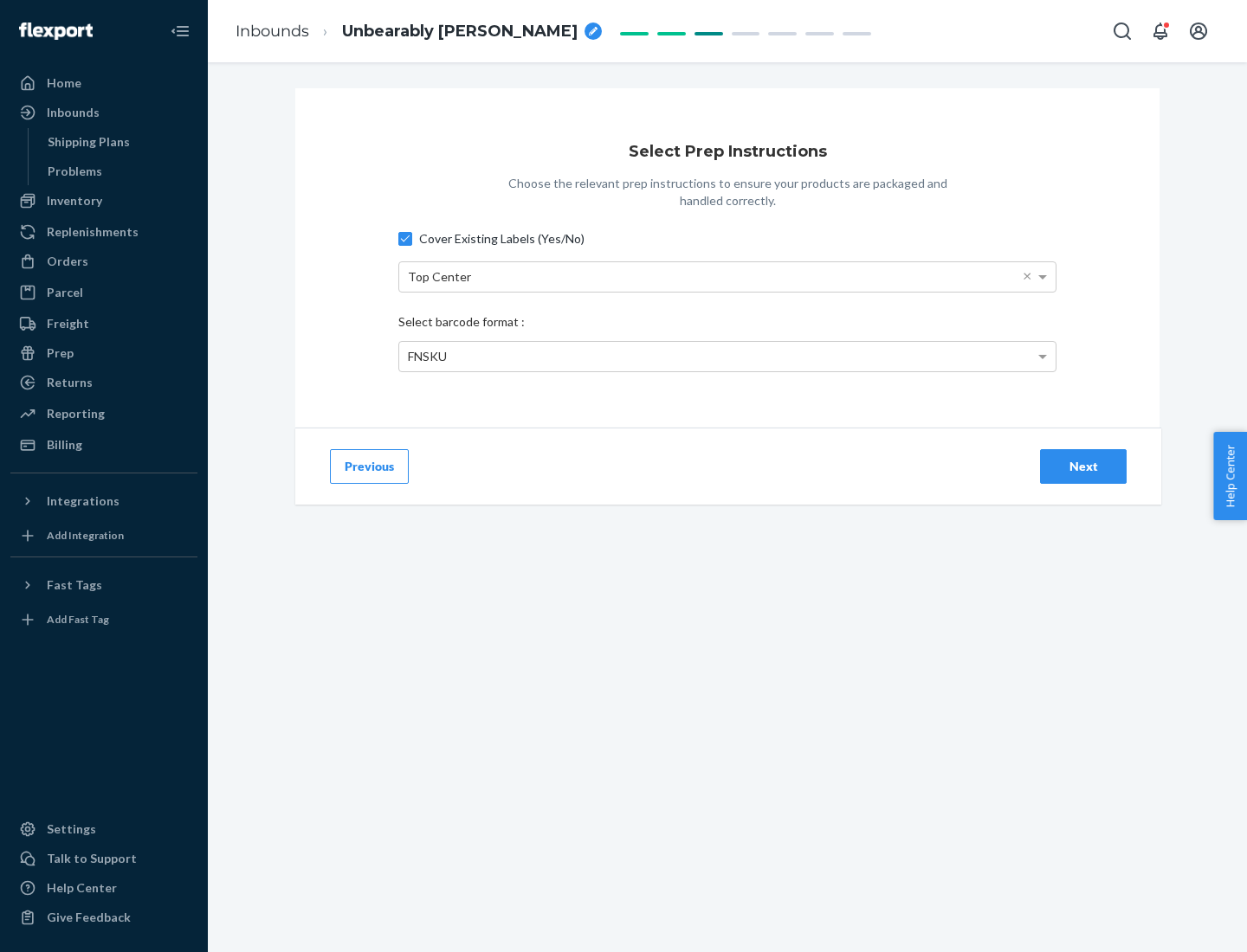
click at [1083, 466] on div "Next" at bounding box center [1082, 467] width 57 height 18
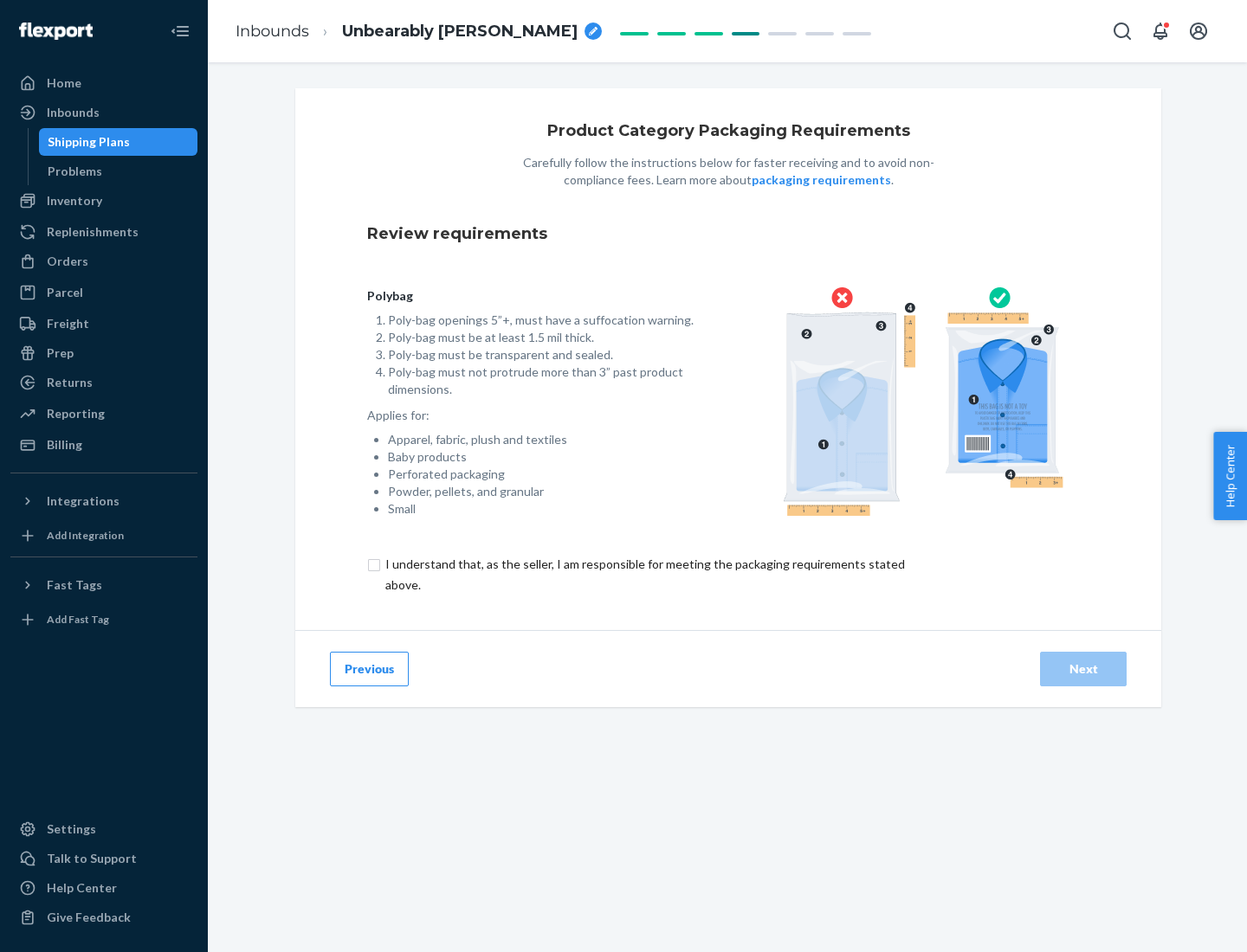
click at [643, 574] on input "checkbox" at bounding box center [655, 574] width 576 height 41
checkbox input "true"
click at [1083, 668] on div "Next" at bounding box center [1082, 669] width 57 height 18
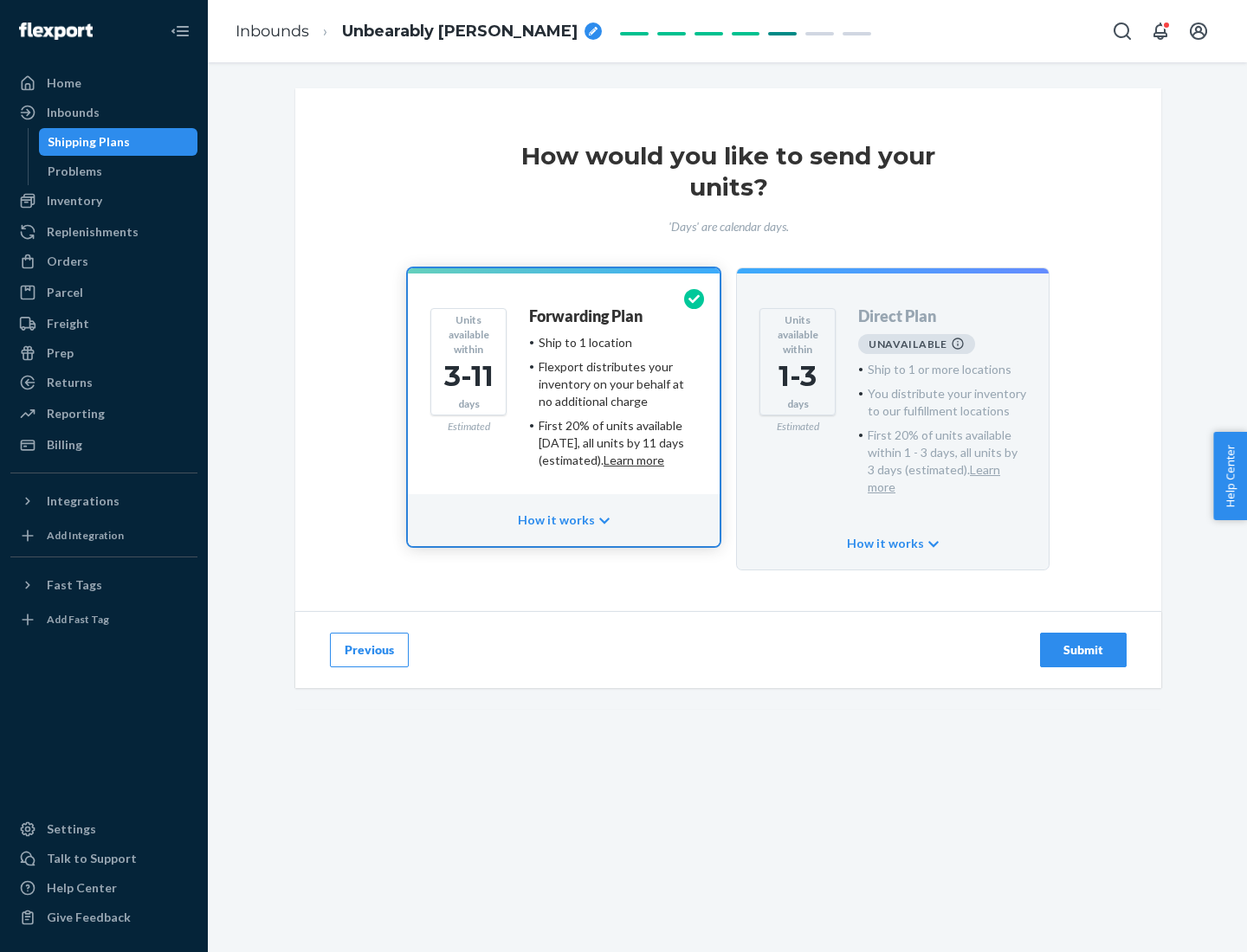
click at [587, 316] on h4 "Forwarding Plan" at bounding box center [586, 317] width 114 height 18
click at [1083, 641] on div "Submit" at bounding box center [1082, 650] width 57 height 18
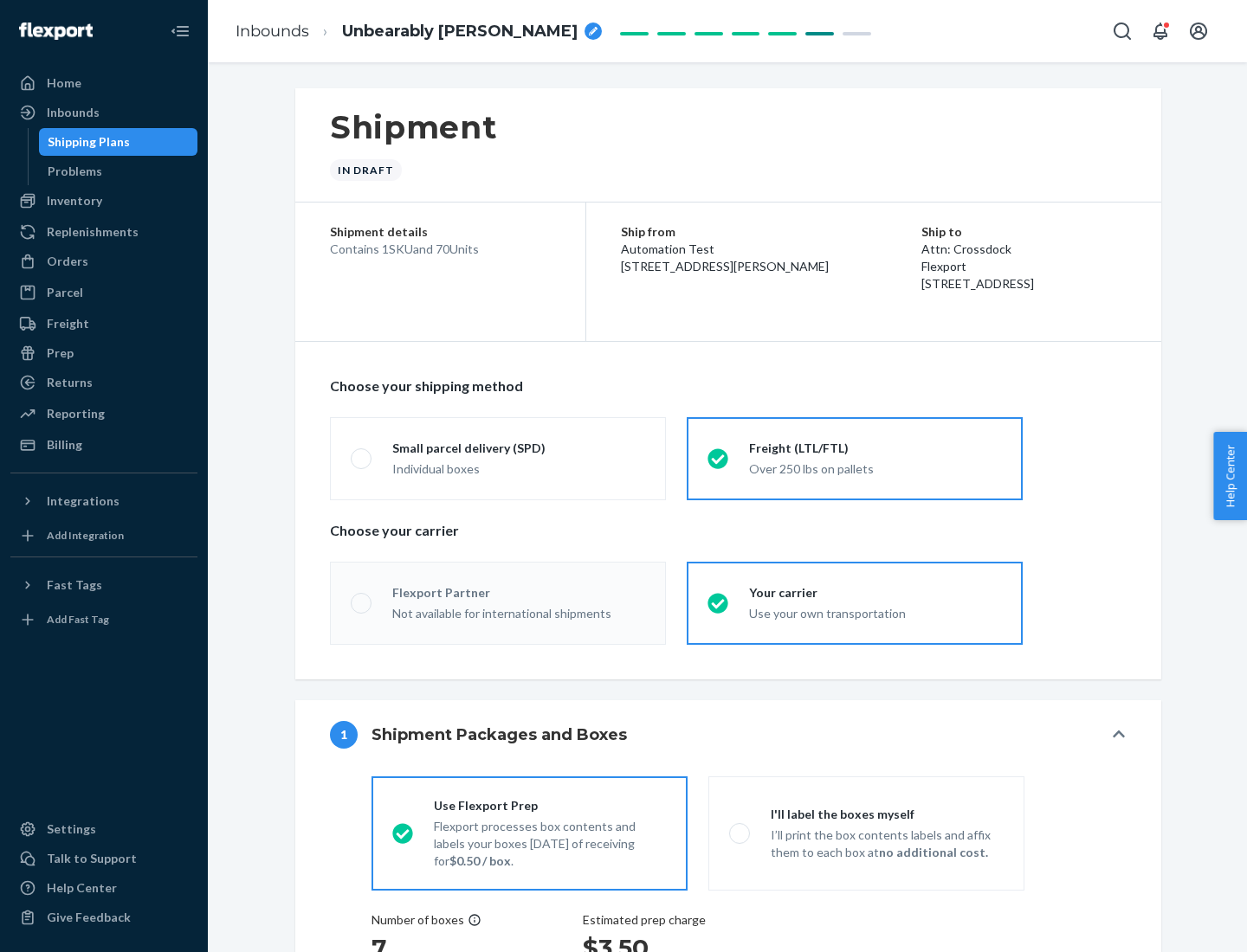
radio input "true"
radio input "false"
radio input "true"
radio input "false"
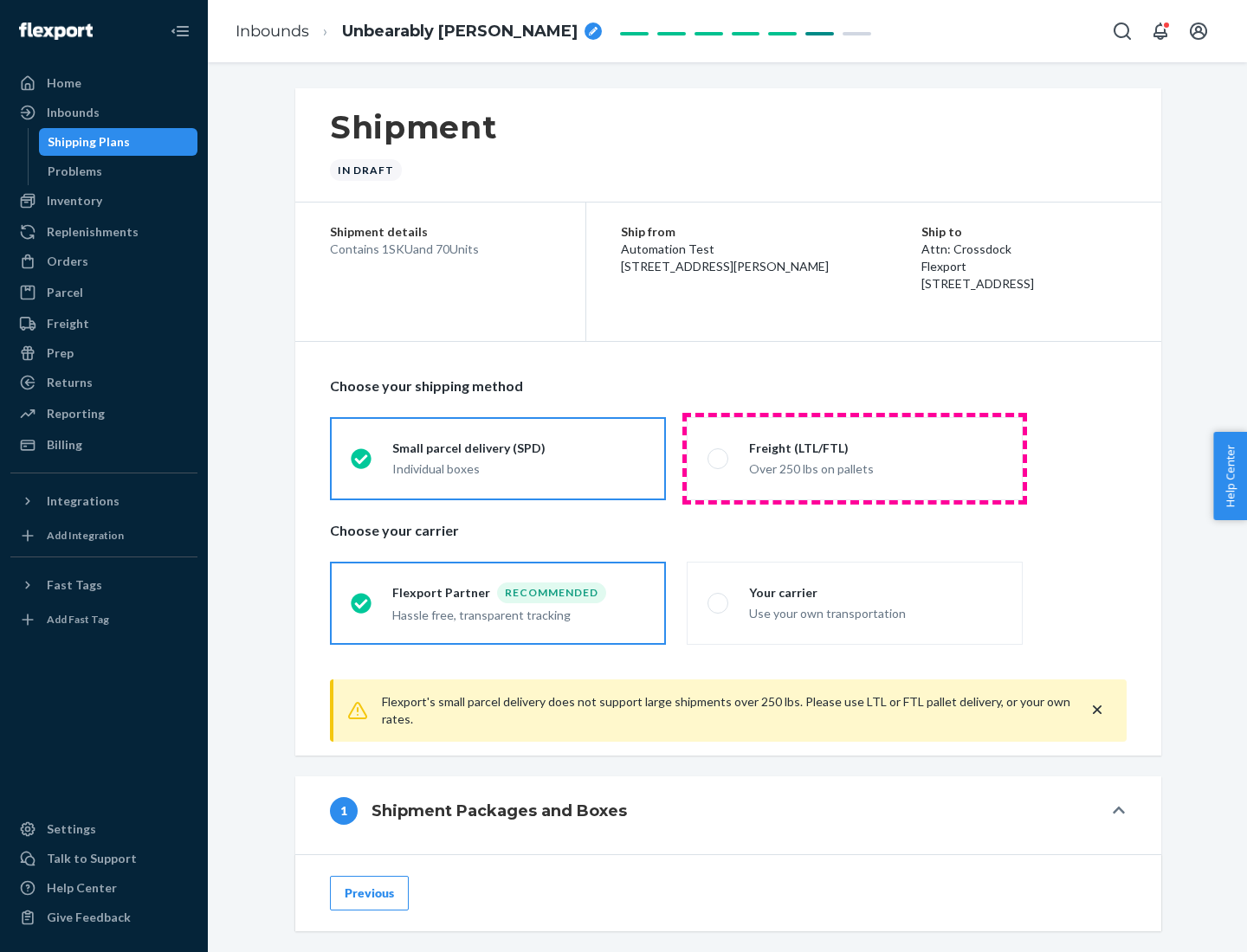
click at [854, 458] on div "Over 250 lbs on pallets" at bounding box center [874, 468] width 253 height 21
click at [719, 458] on input "Freight (LTL/FTL) Over 250 lbs on pallets" at bounding box center [712, 458] width 11 height 11
radio input "true"
radio input "false"
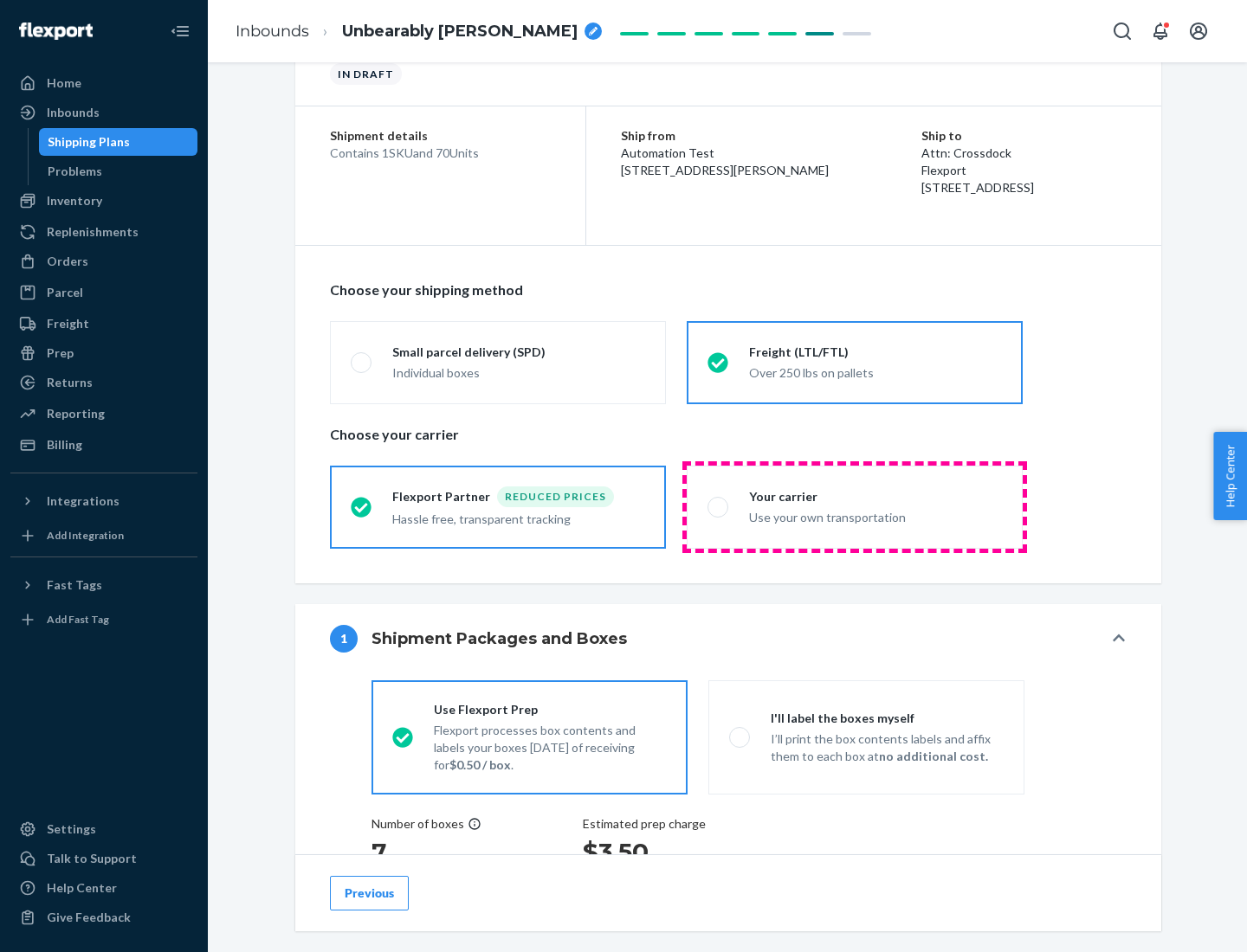
click at [854, 506] on div "Use your own transportation" at bounding box center [874, 516] width 253 height 21
click at [719, 506] on input "Your carrier Use your own transportation" at bounding box center [712, 506] width 11 height 11
radio input "true"
radio input "false"
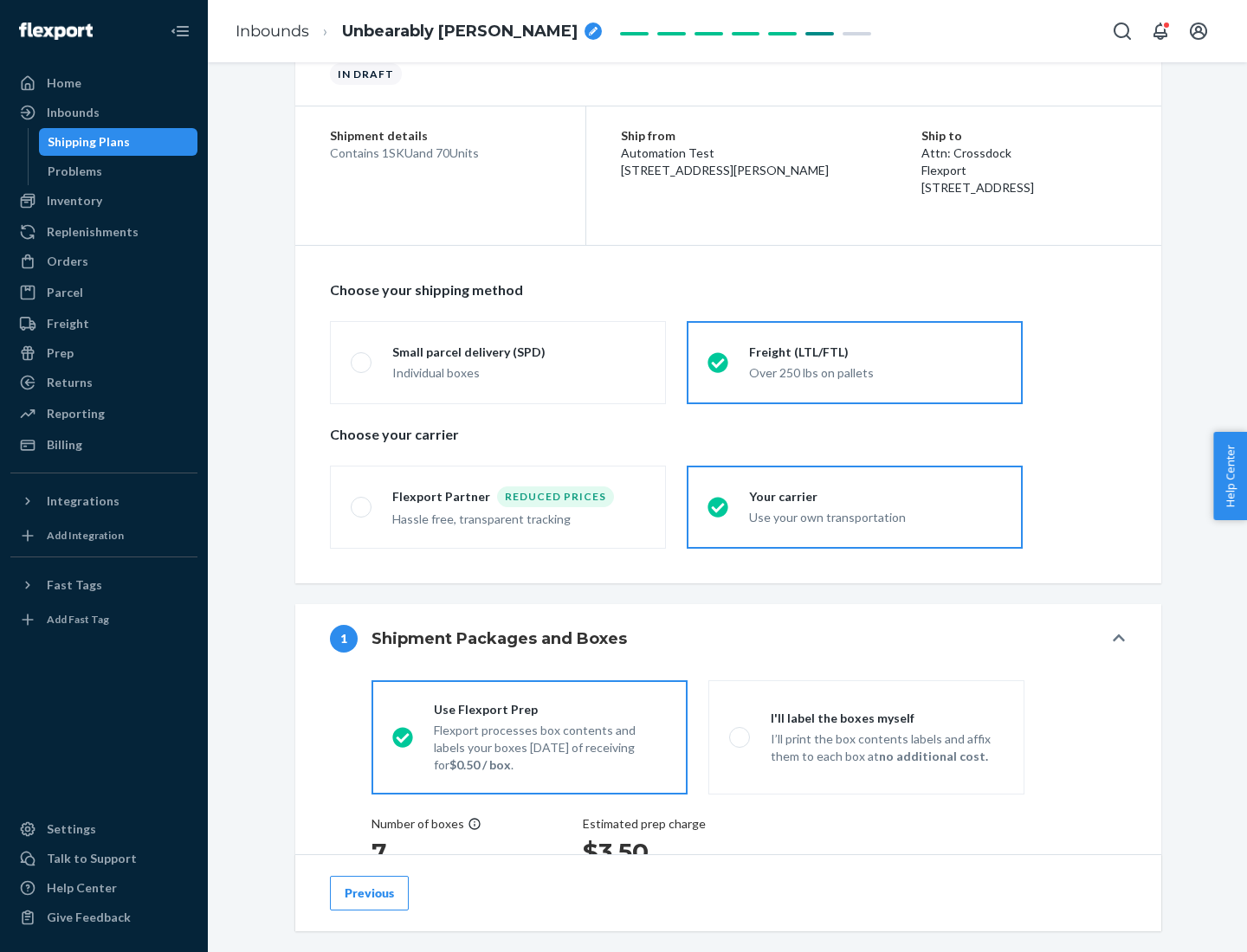
scroll to position [327, 0]
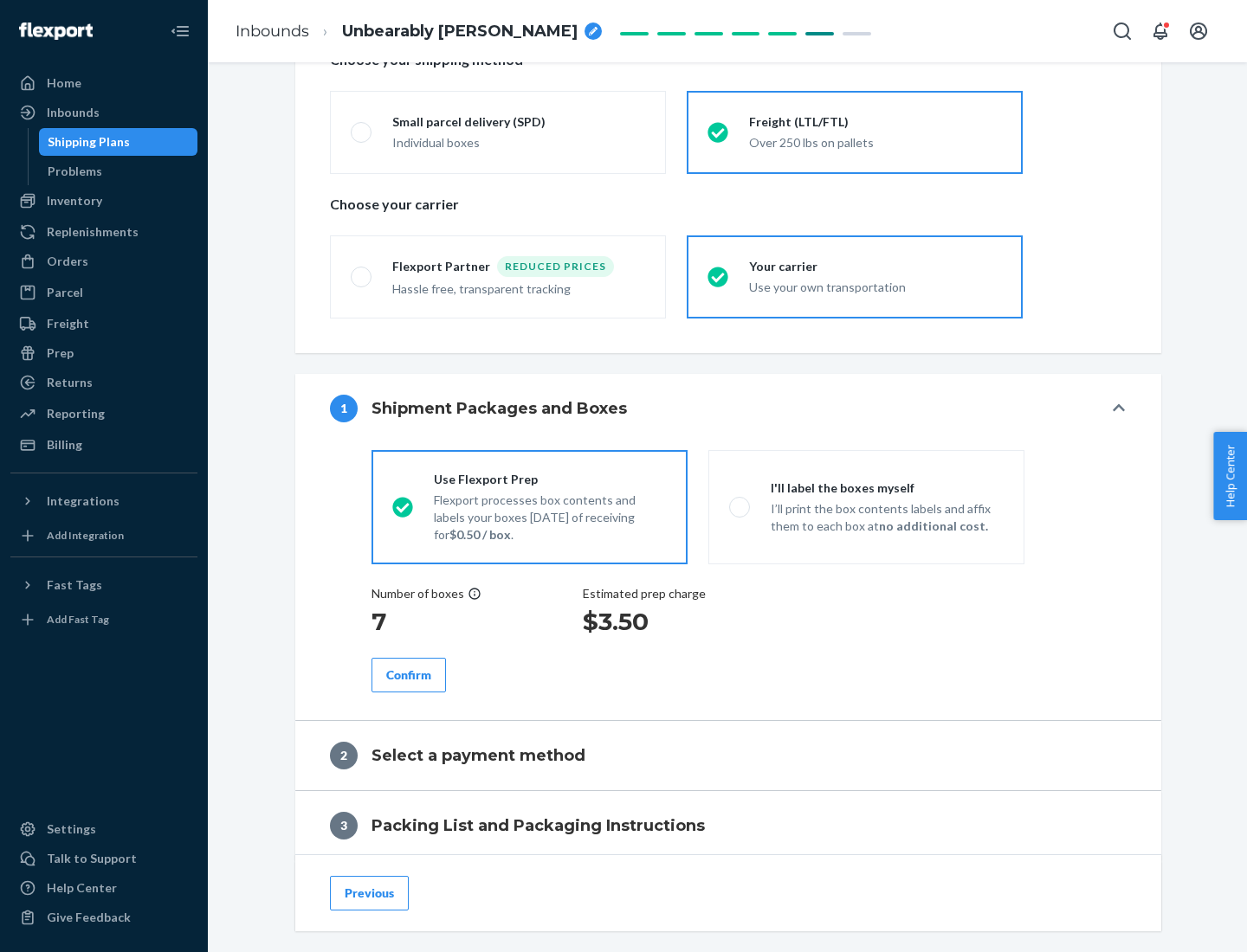
click at [866, 506] on p "I’ll print the box contents labels and affix them to each box at no additional …" at bounding box center [887, 517] width 232 height 34
click at [740, 506] on input "I'll label the boxes myself I’ll print the box contents labels and affix them t…" at bounding box center [734, 506] width 11 height 11
radio input "true"
radio input "false"
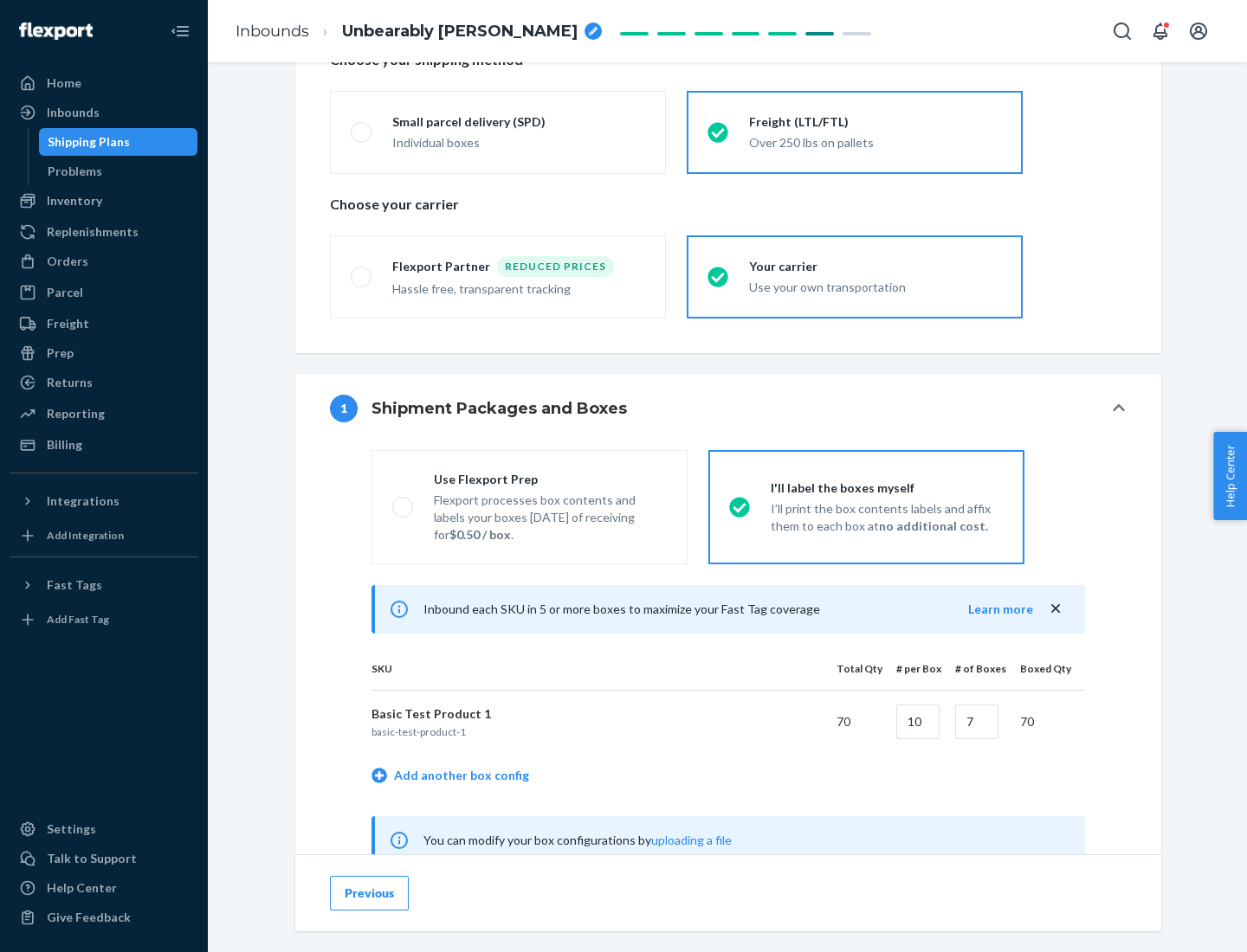
scroll to position [541, 0]
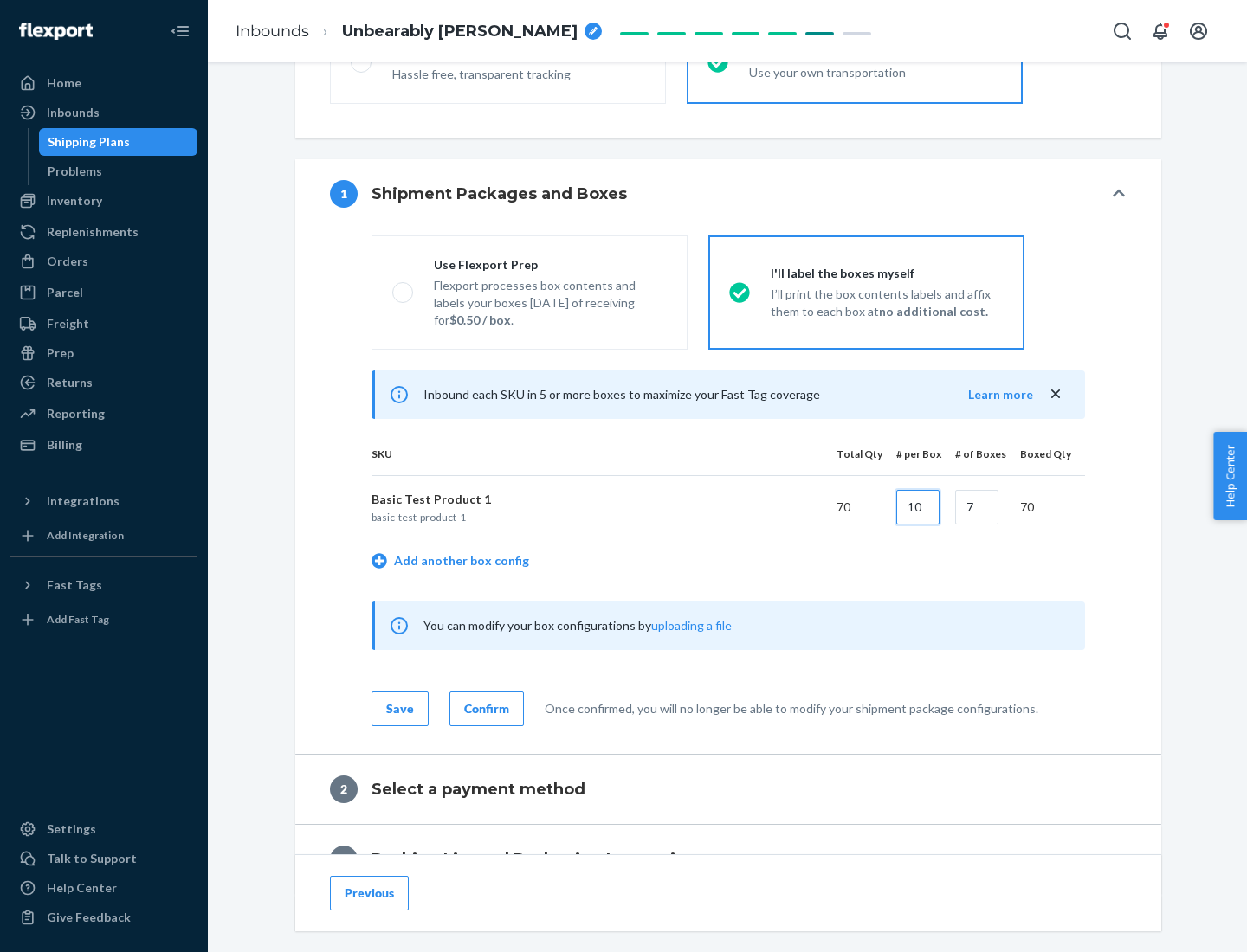
type input "10"
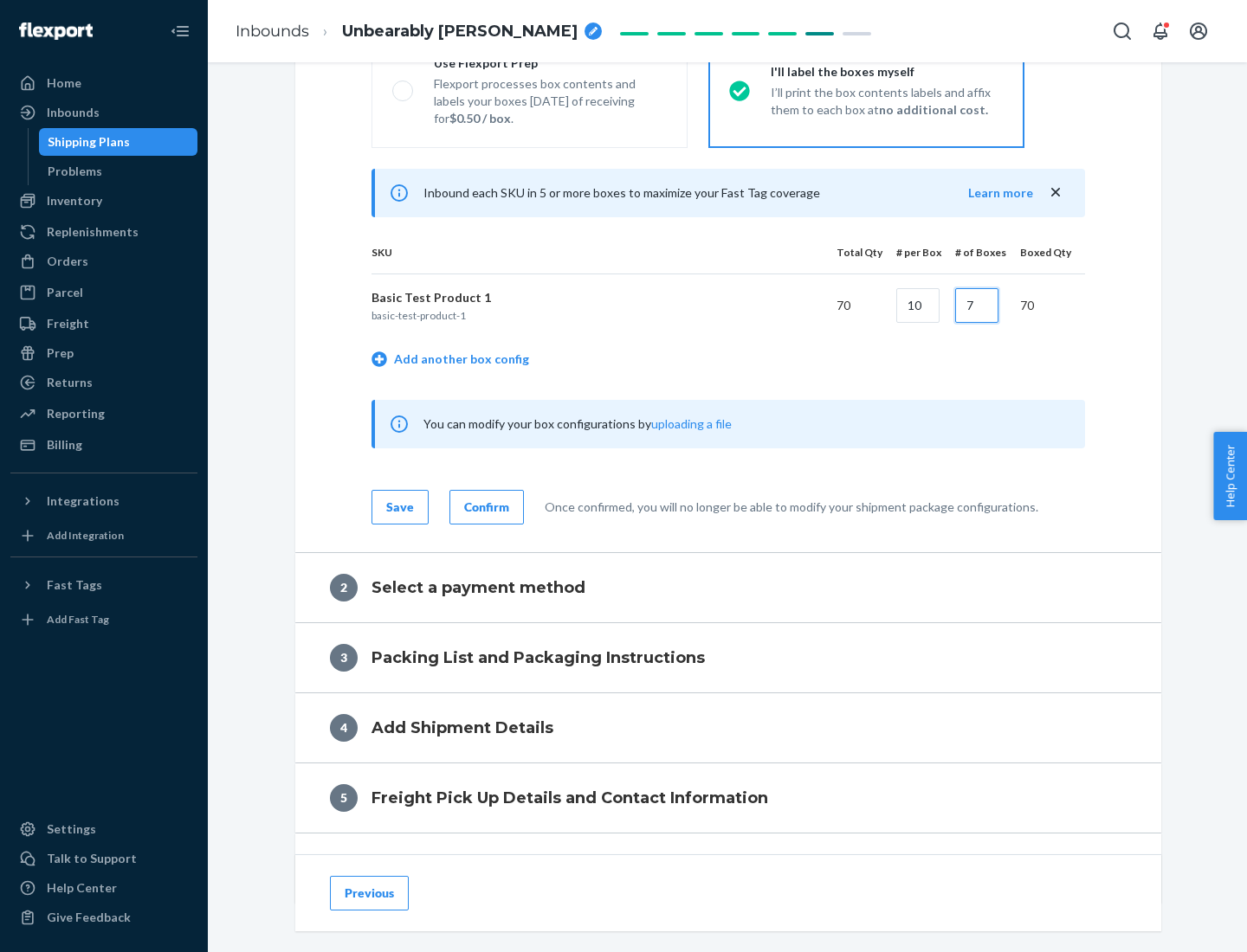
type input "7"
click at [483, 506] on div "Confirm" at bounding box center [486, 507] width 45 height 18
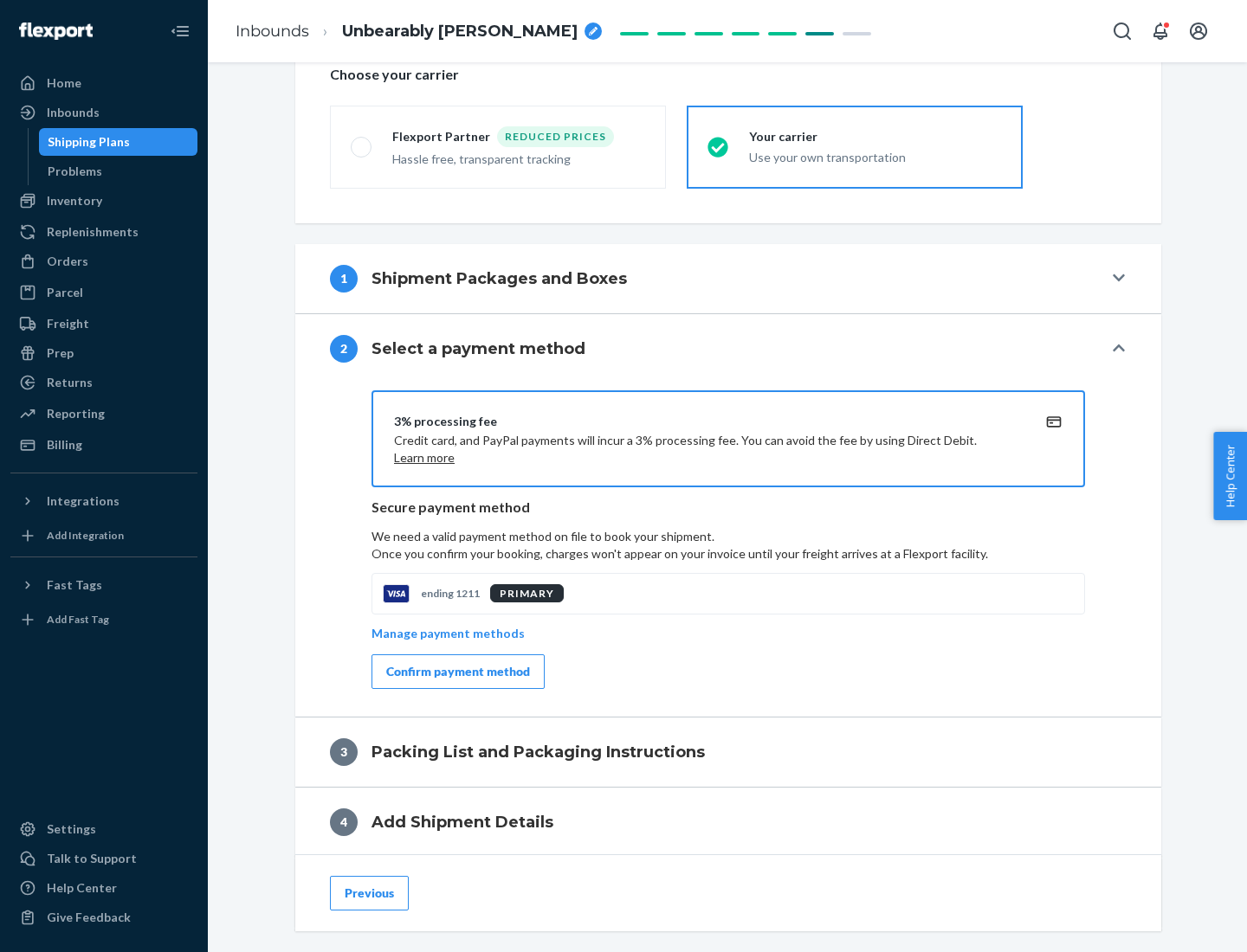
scroll to position [621, 0]
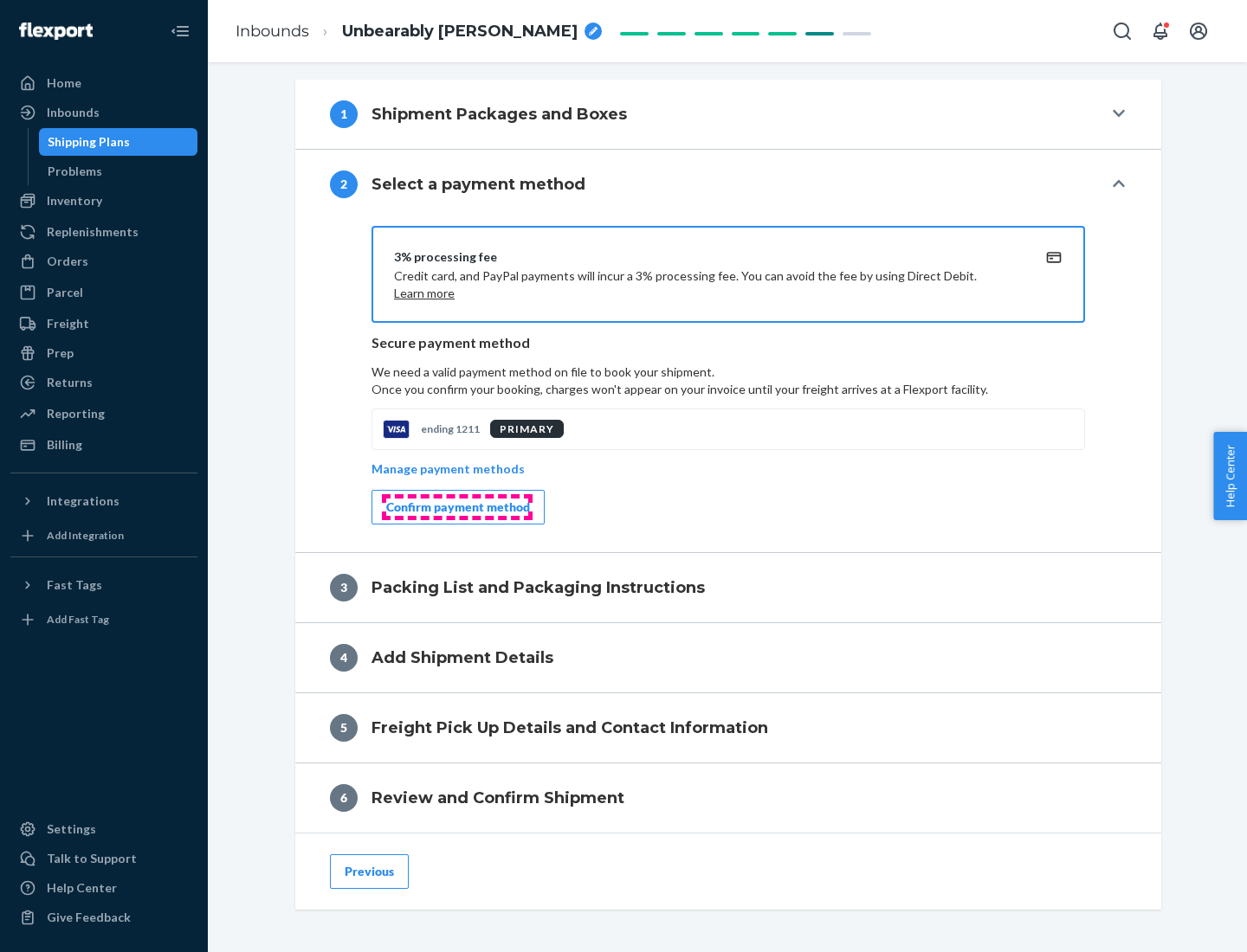
click at [456, 507] on div "Confirm payment method" at bounding box center [457, 507] width 144 height 18
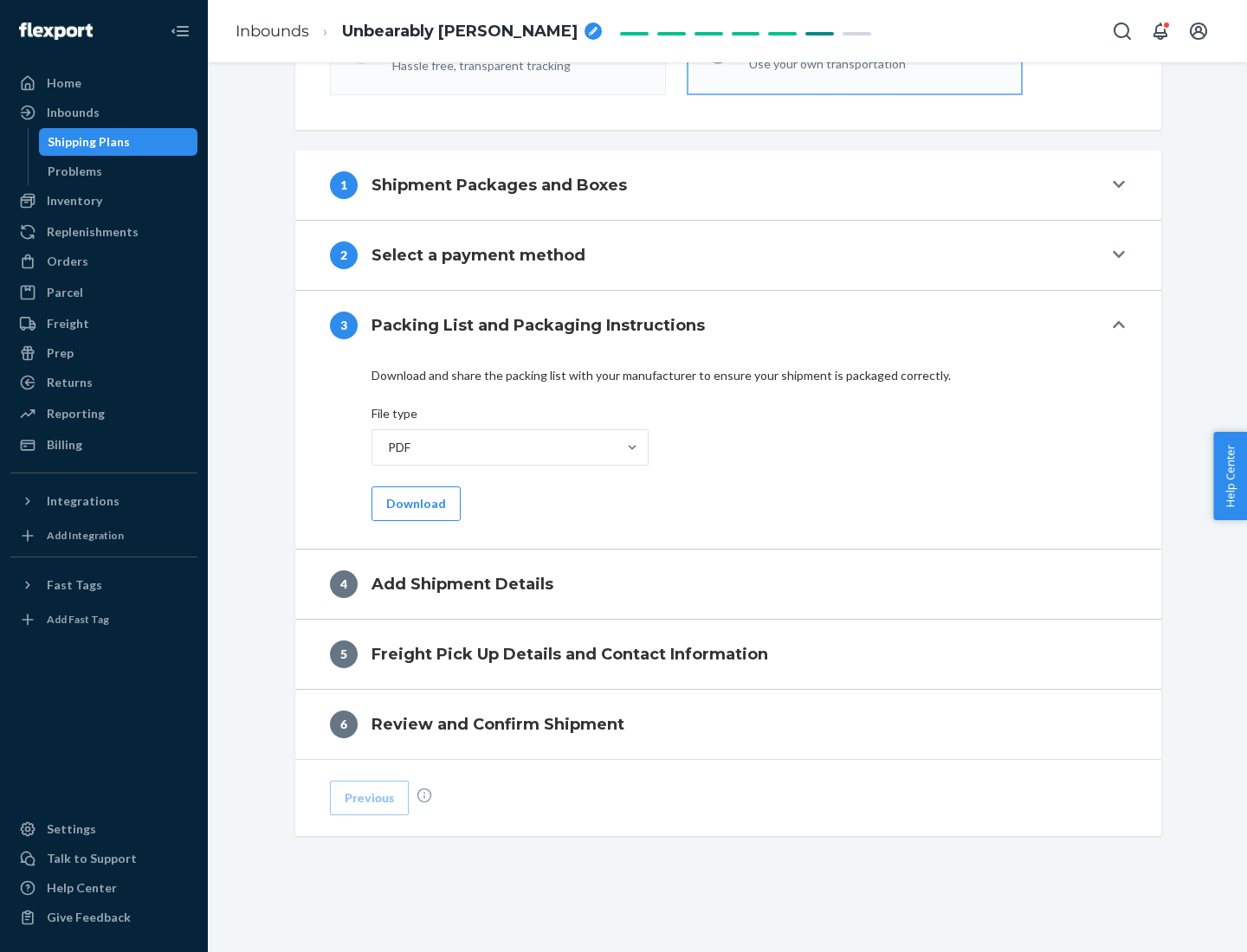
scroll to position [546, 0]
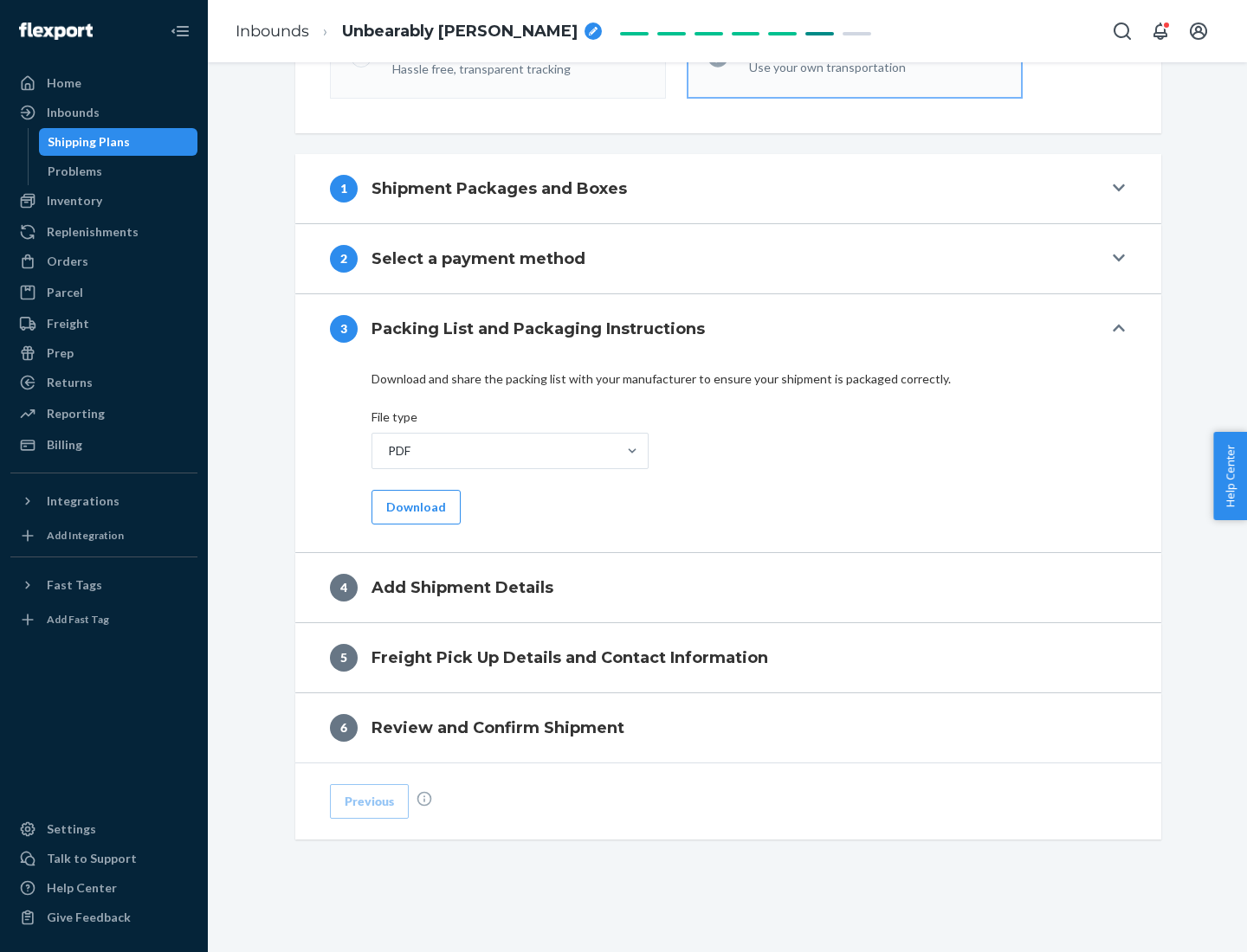
click at [414, 506] on button "Download" at bounding box center [416, 506] width 89 height 34
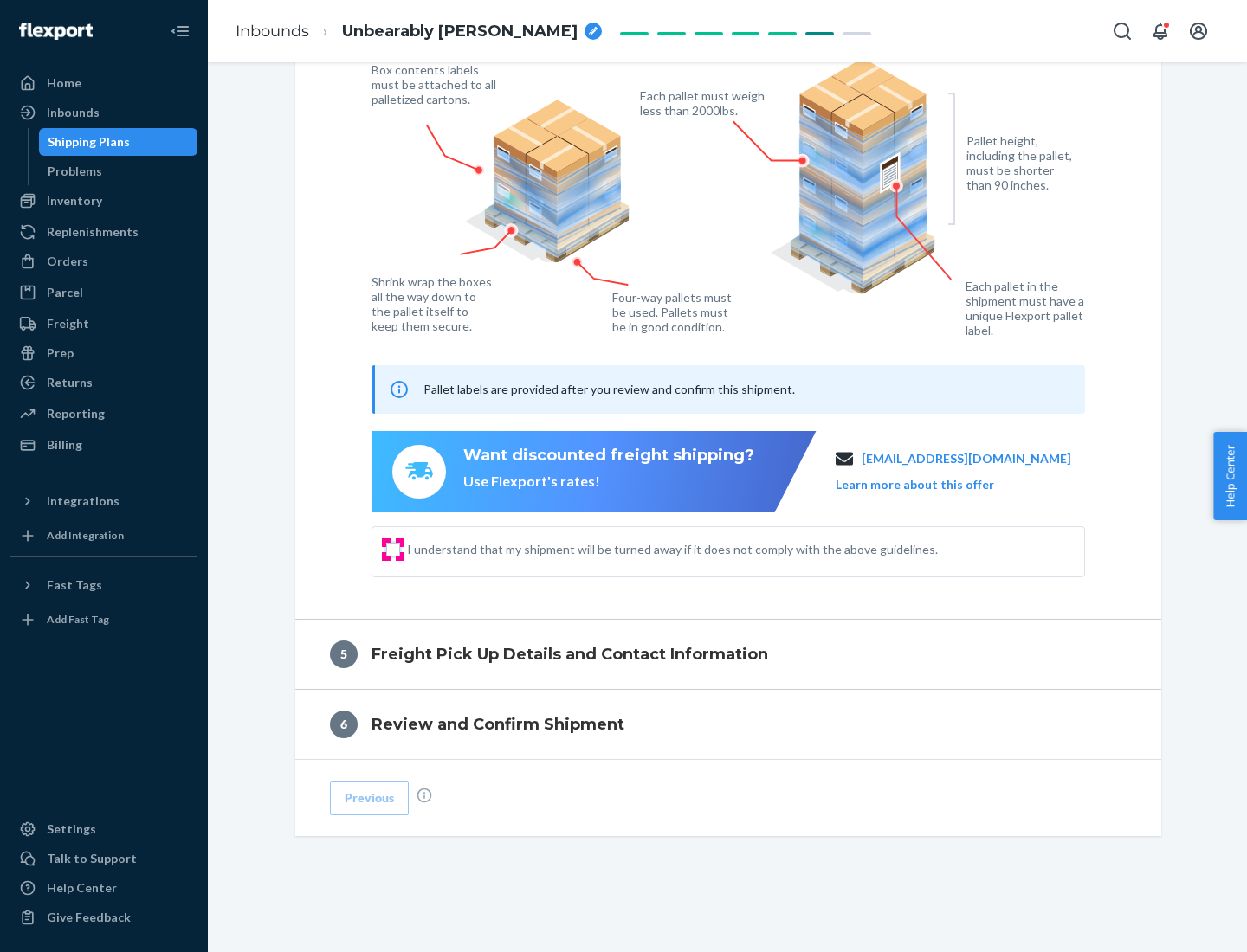
click at [393, 549] on input "I understand that my shipment will be turned away if it does not comply with th…" at bounding box center [393, 550] width 14 height 14
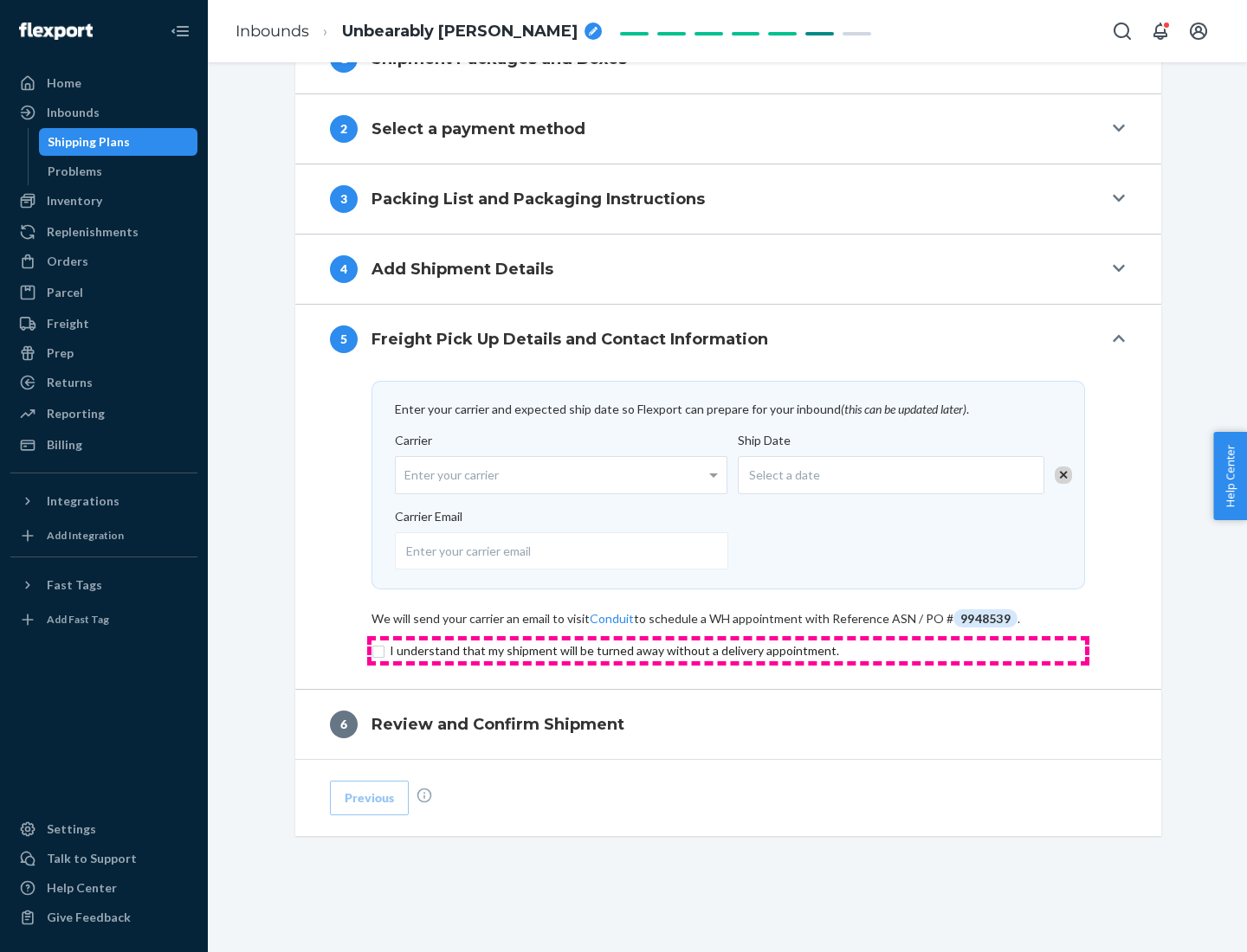
click at [728, 650] on input "checkbox" at bounding box center [728, 651] width 713 height 21
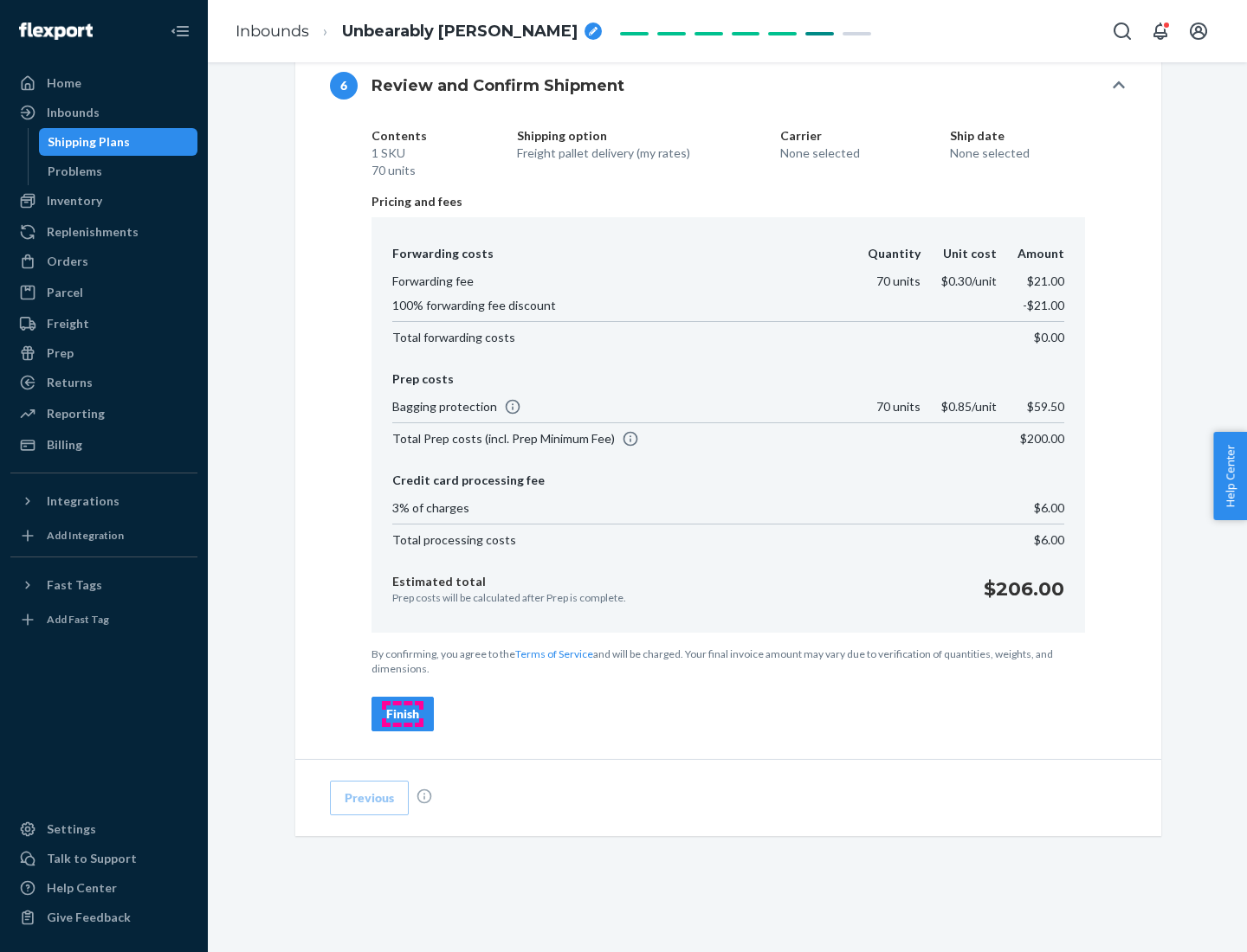
click at [402, 714] on div "Finish" at bounding box center [402, 714] width 33 height 18
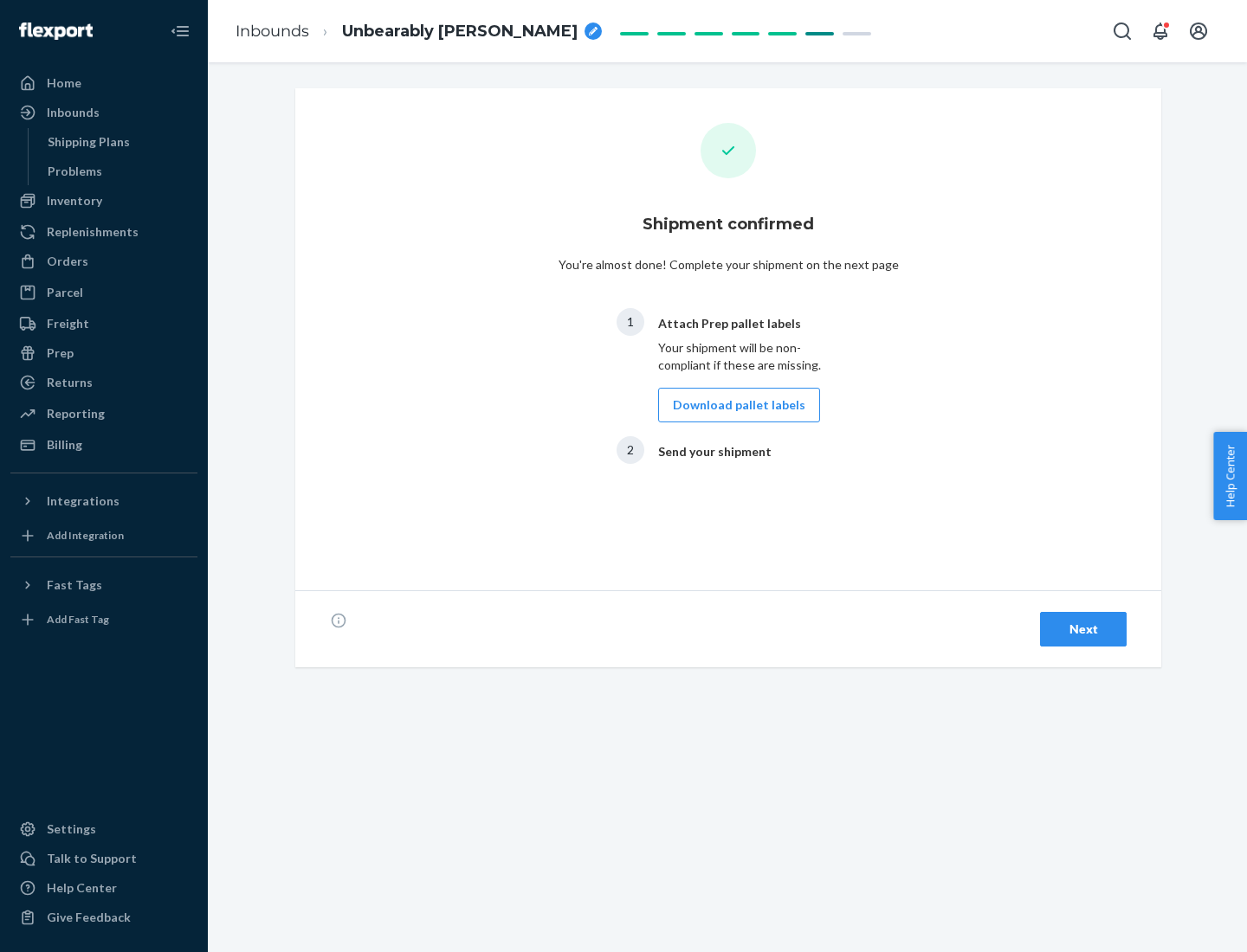
click at [734, 405] on button "Download pallet labels" at bounding box center [739, 404] width 162 height 34
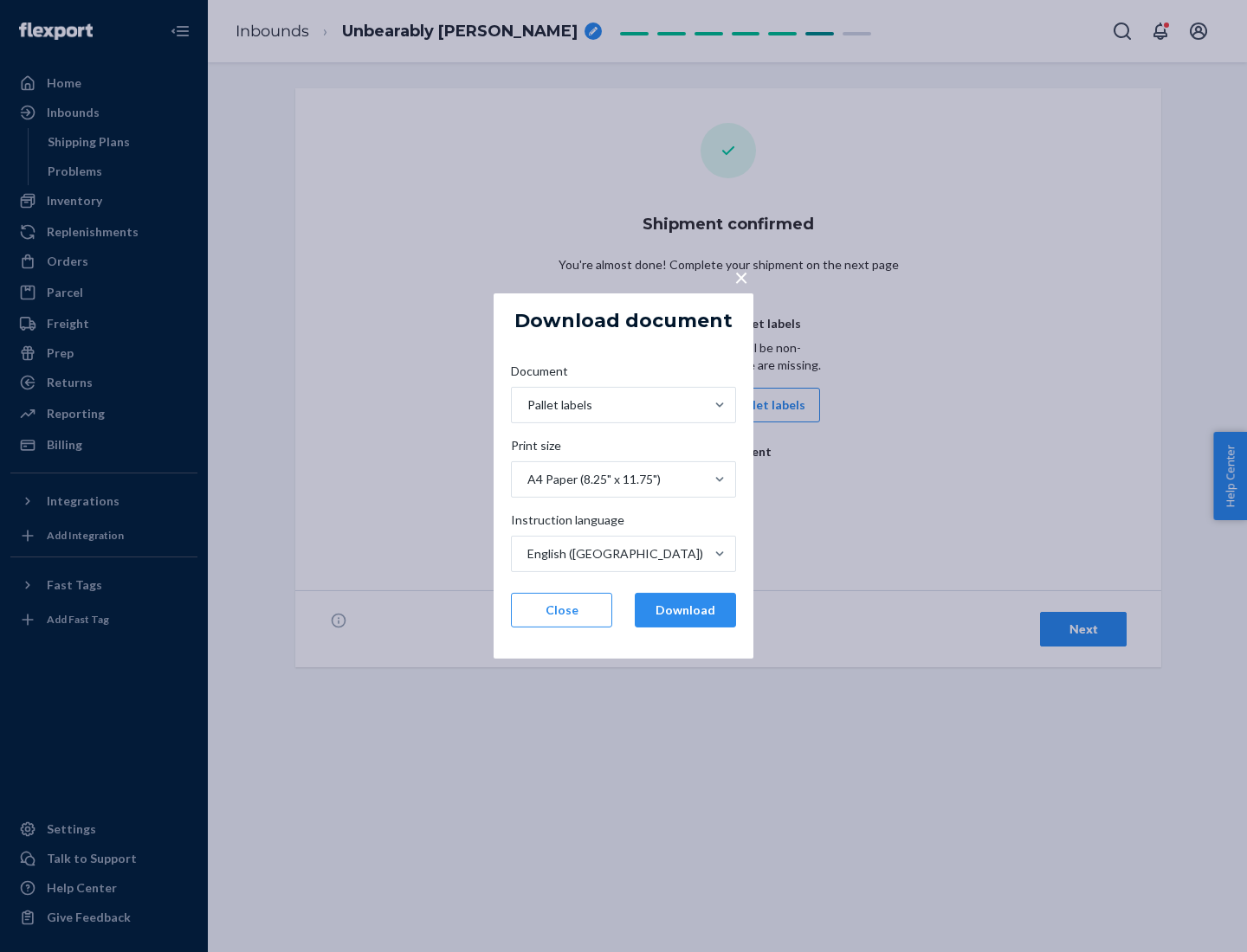
click at [685, 610] on button "Download" at bounding box center [685, 609] width 101 height 34
click at [740, 277] on span "×" at bounding box center [742, 277] width 14 height 29
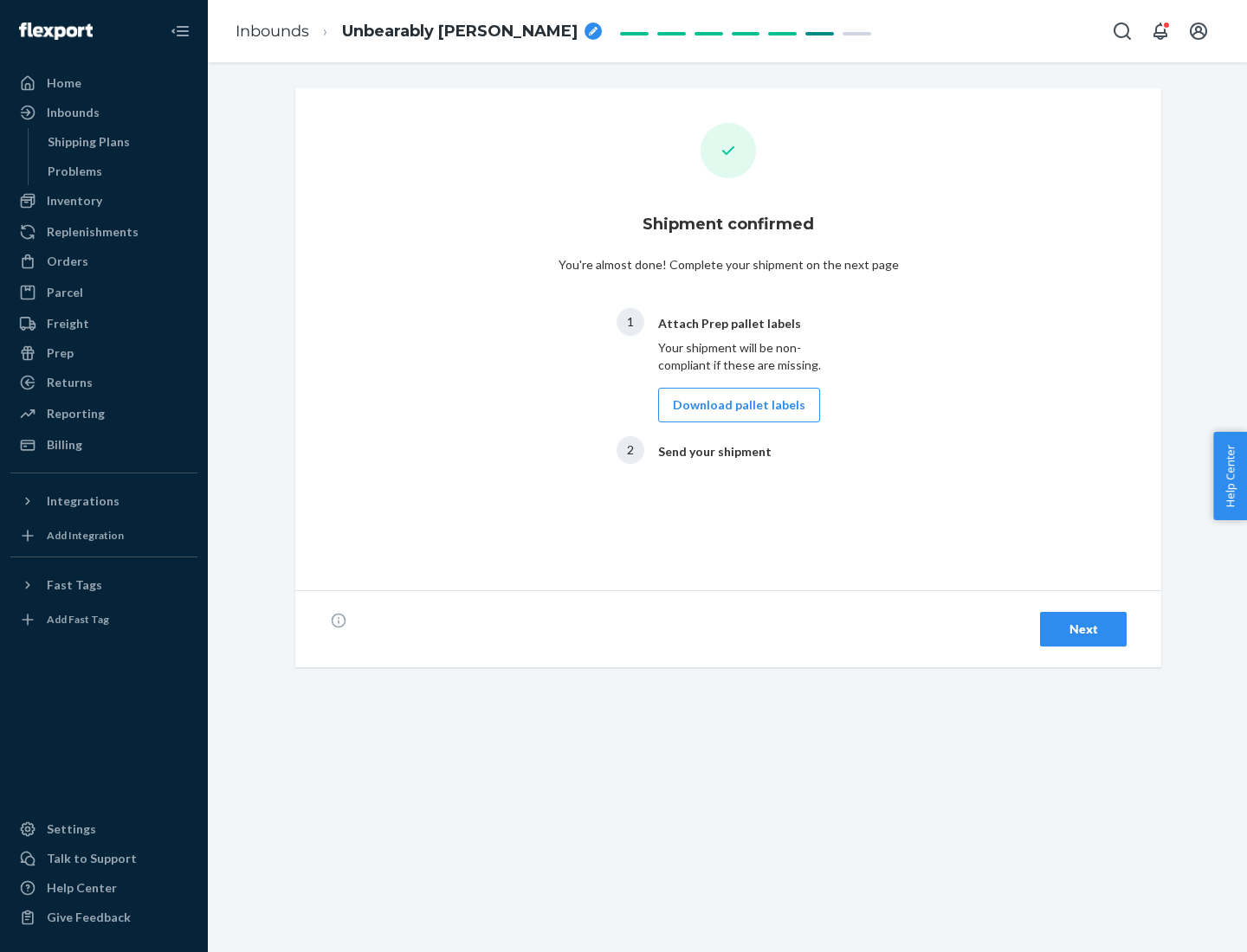
click at [1083, 630] on div "Next" at bounding box center [1082, 630] width 57 height 18
